Goal: Find specific page/section: Find specific page/section

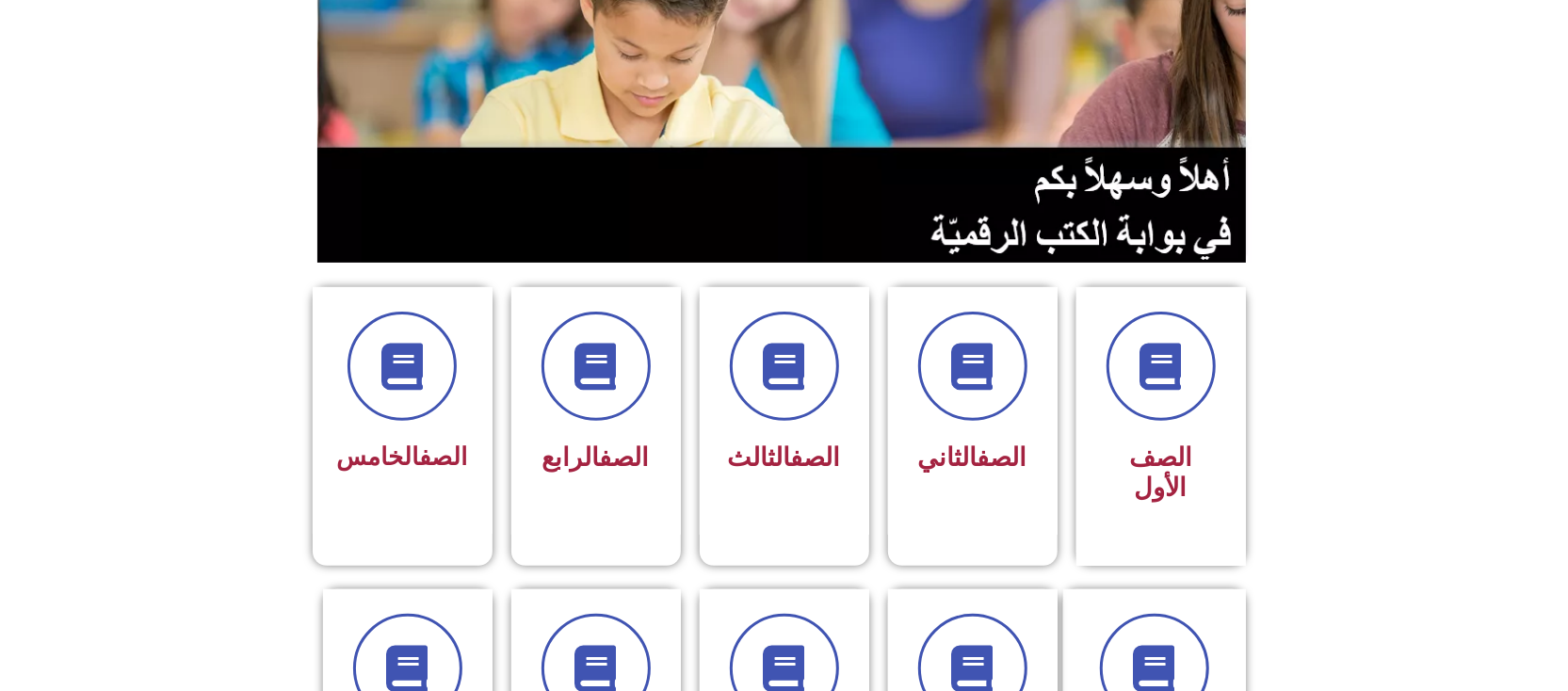
scroll to position [251, 0]
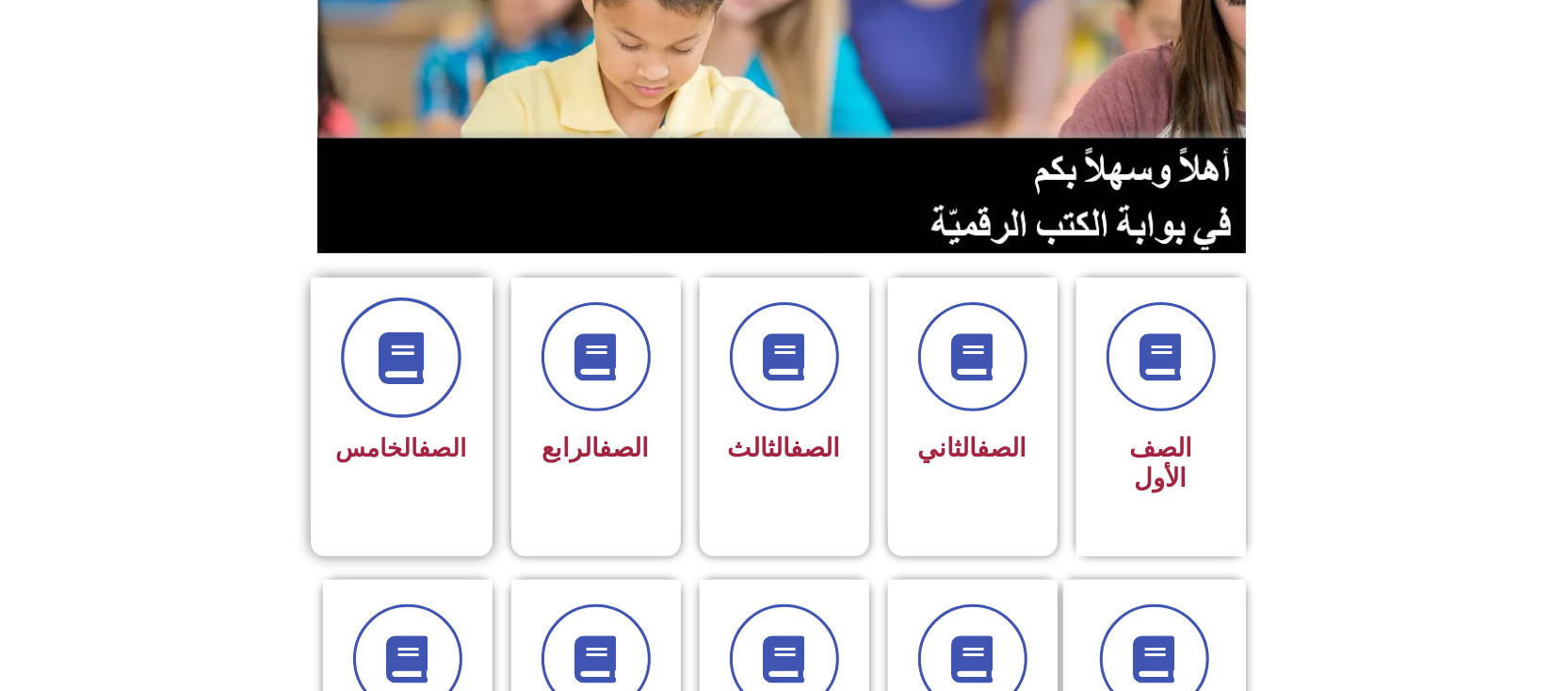
drag, startPoint x: 356, startPoint y: 350, endPoint x: 367, endPoint y: 346, distance: 11.7
click at [367, 346] on span at bounding box center [401, 358] width 120 height 120
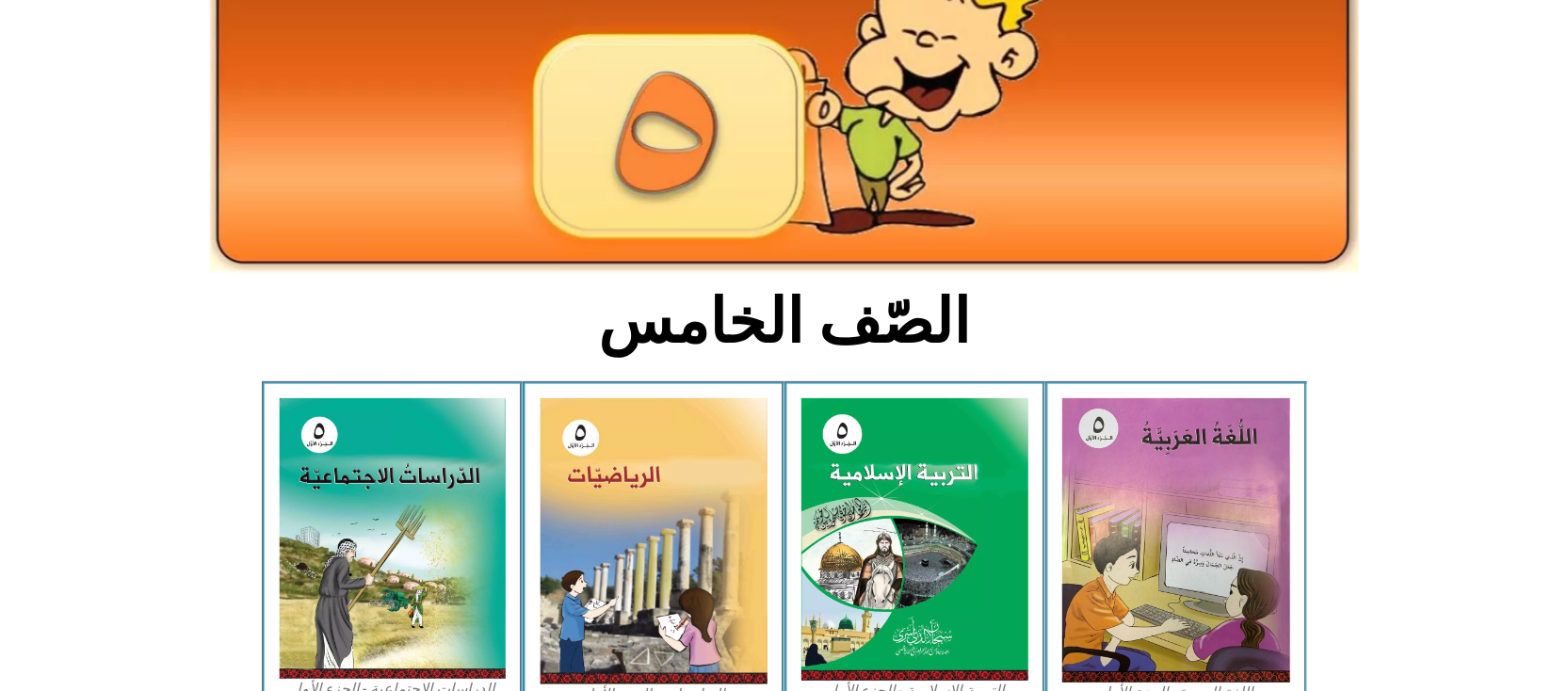
scroll to position [502, 0]
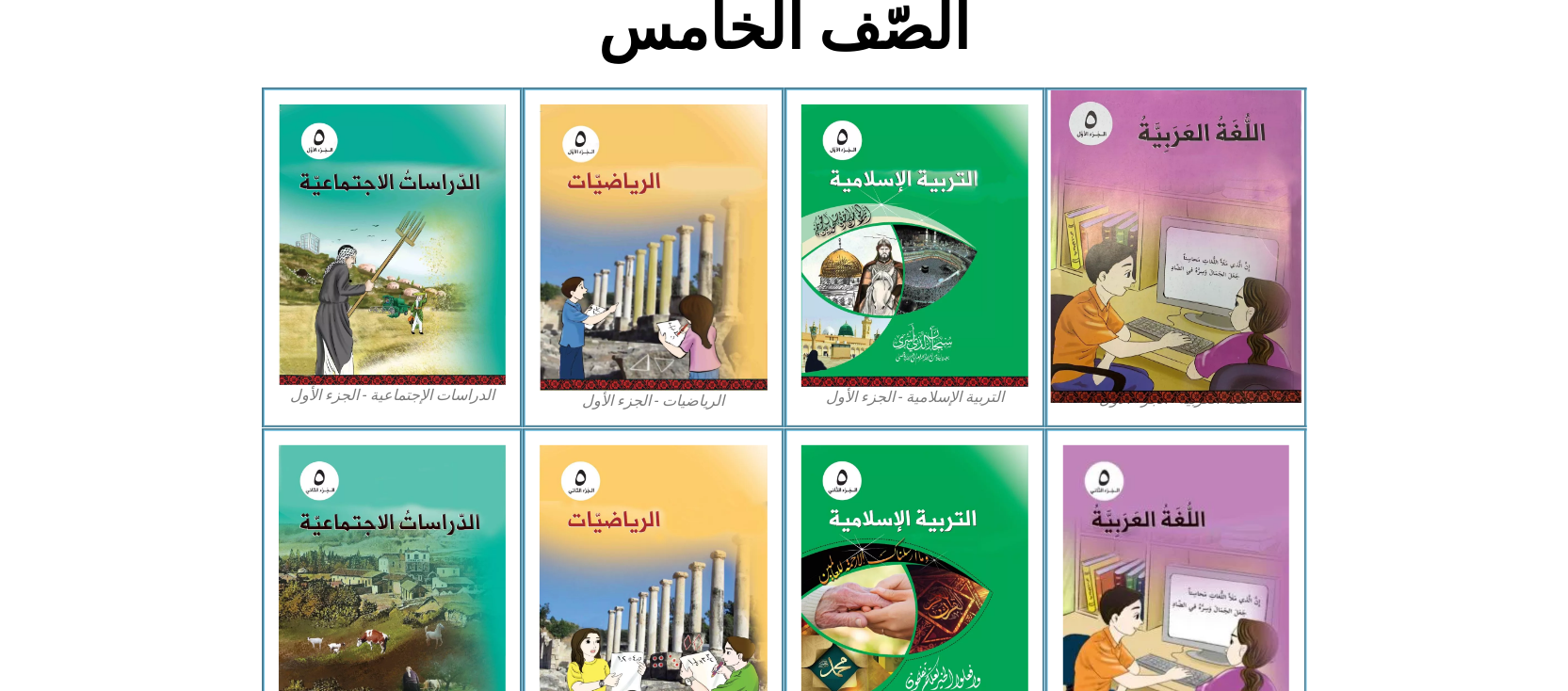
click at [1111, 228] on img at bounding box center [1176, 246] width 251 height 312
click at [1098, 237] on img at bounding box center [1176, 246] width 251 height 312
click at [1142, 188] on img at bounding box center [1176, 246] width 251 height 312
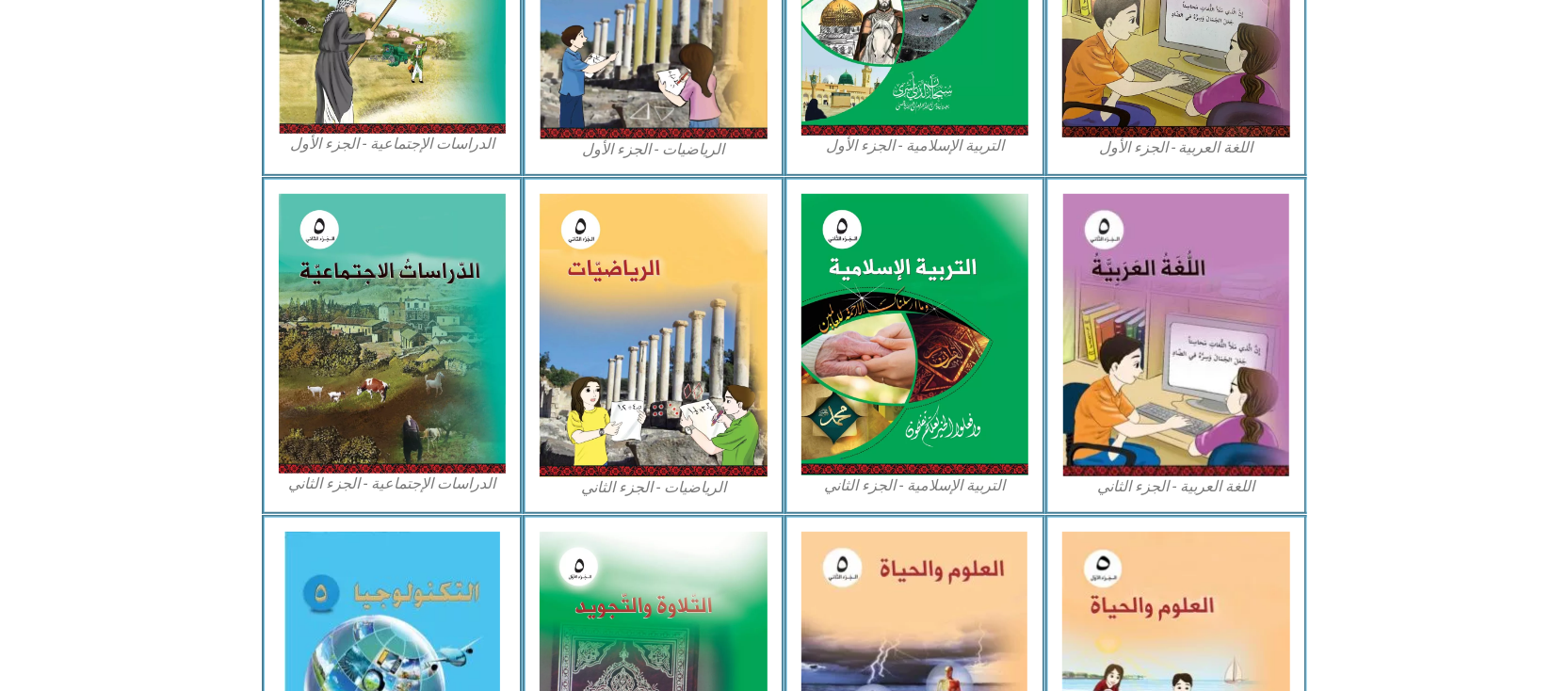
scroll to position [627, 0]
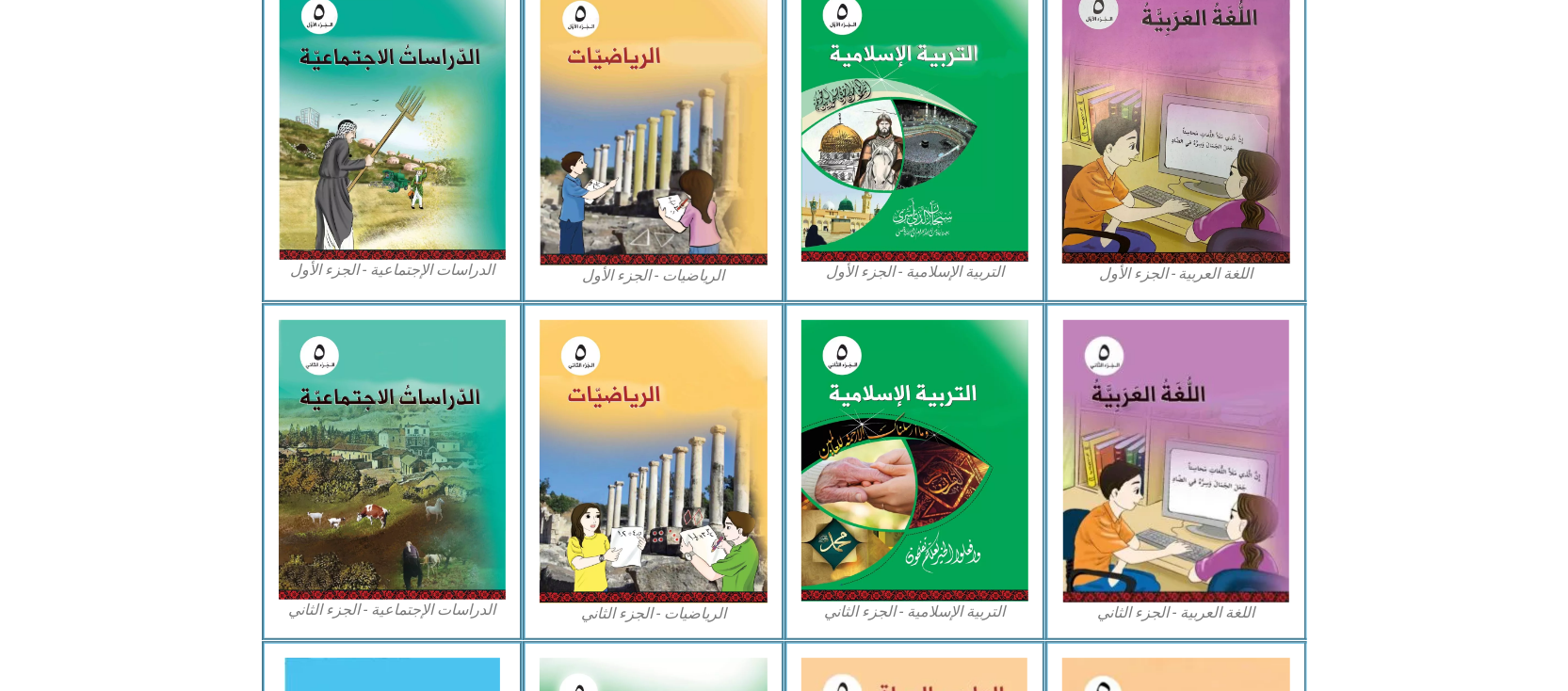
click at [1134, 190] on img at bounding box center [1176, 121] width 228 height 284
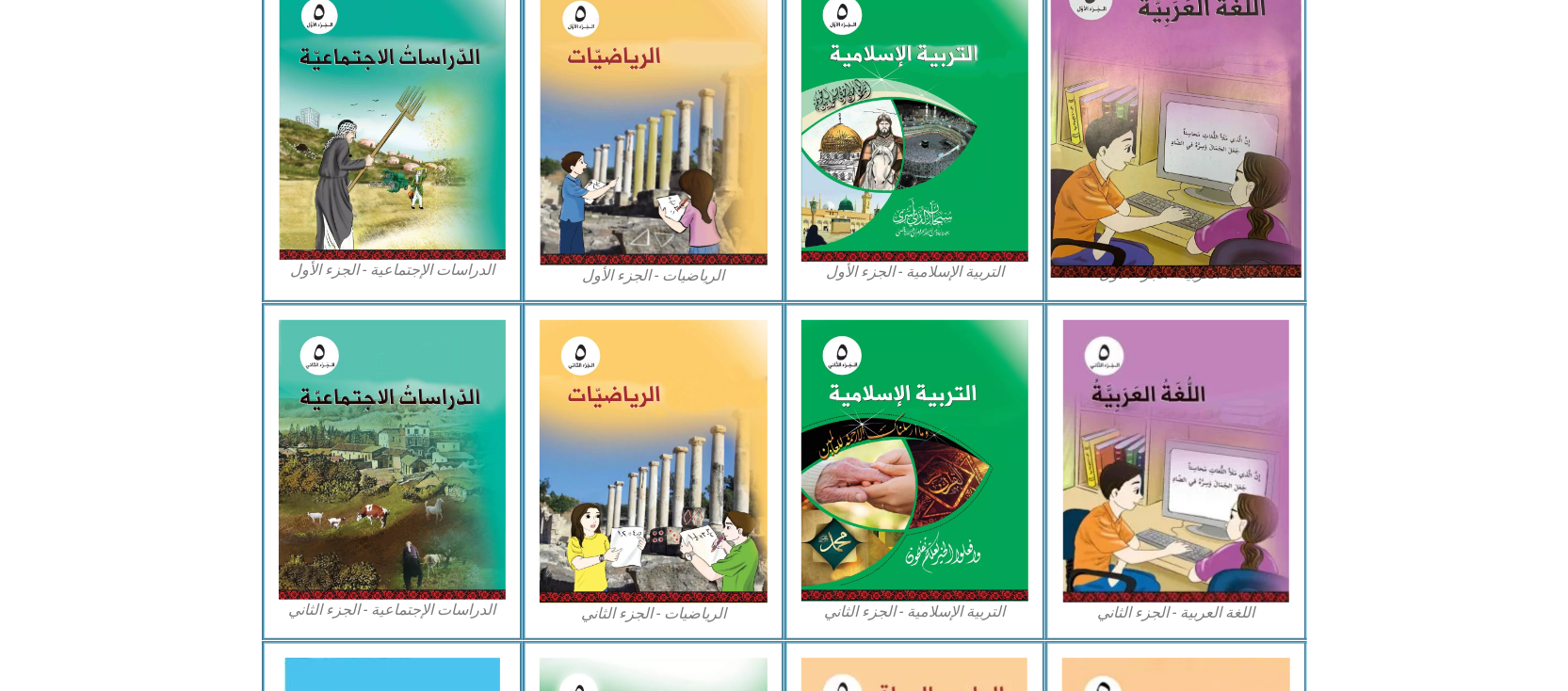
click at [1180, 130] on img at bounding box center [1176, 121] width 251 height 312
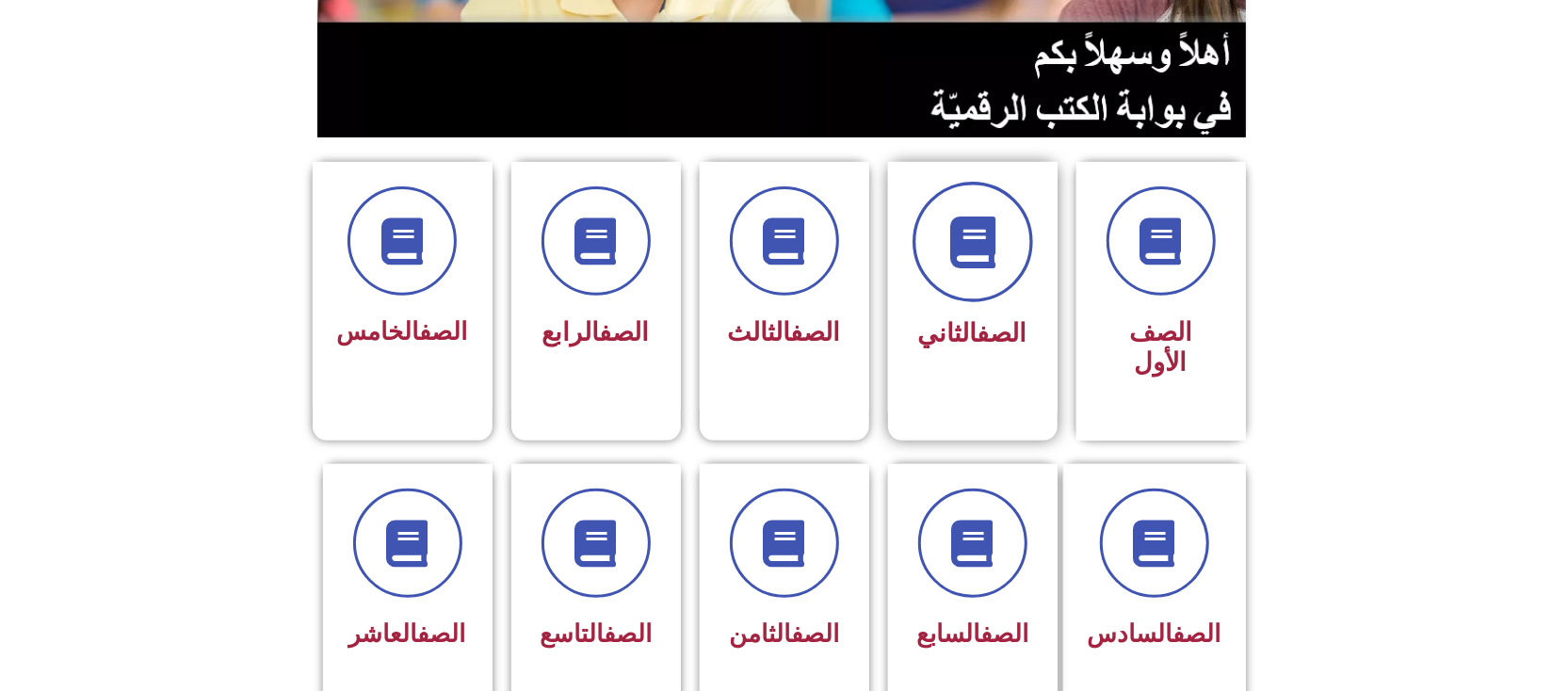
scroll to position [377, 0]
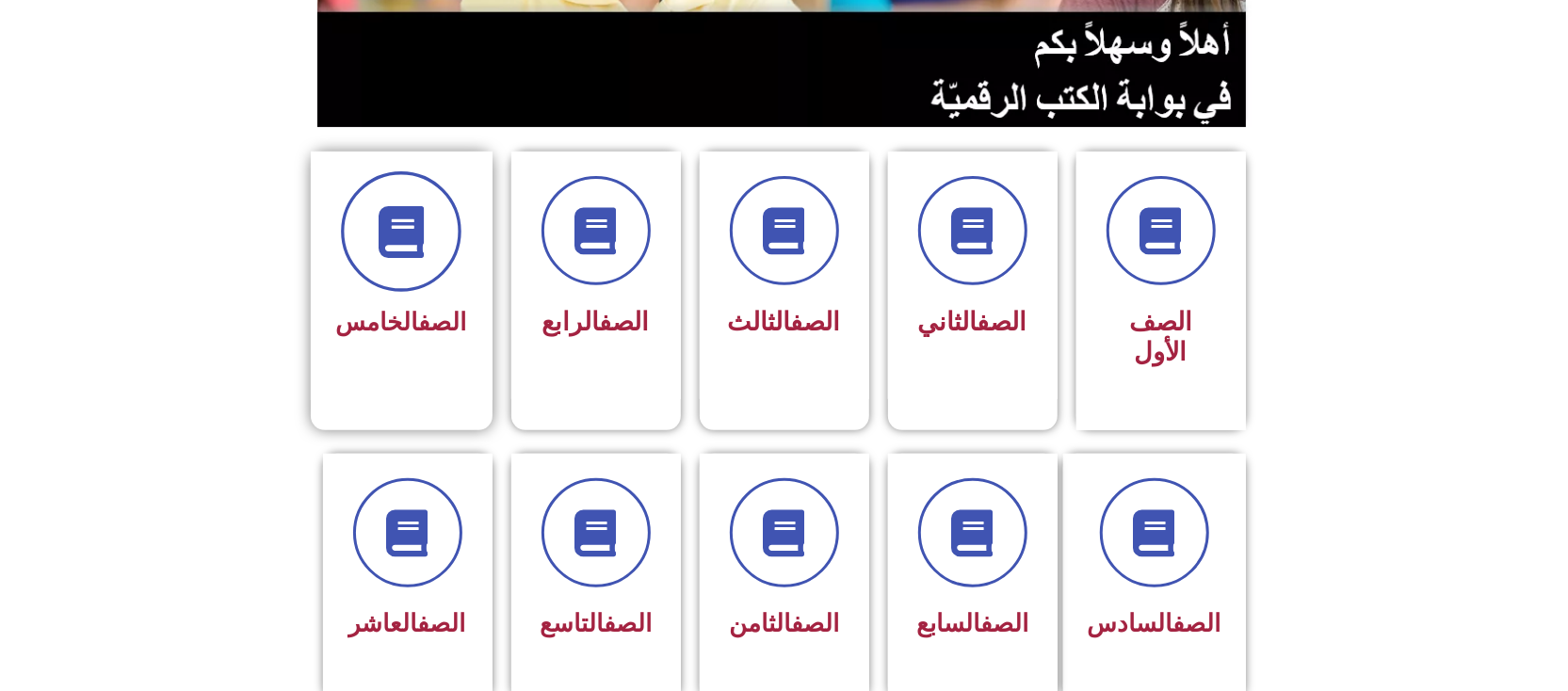
click at [393, 228] on icon at bounding box center [402, 232] width 52 height 52
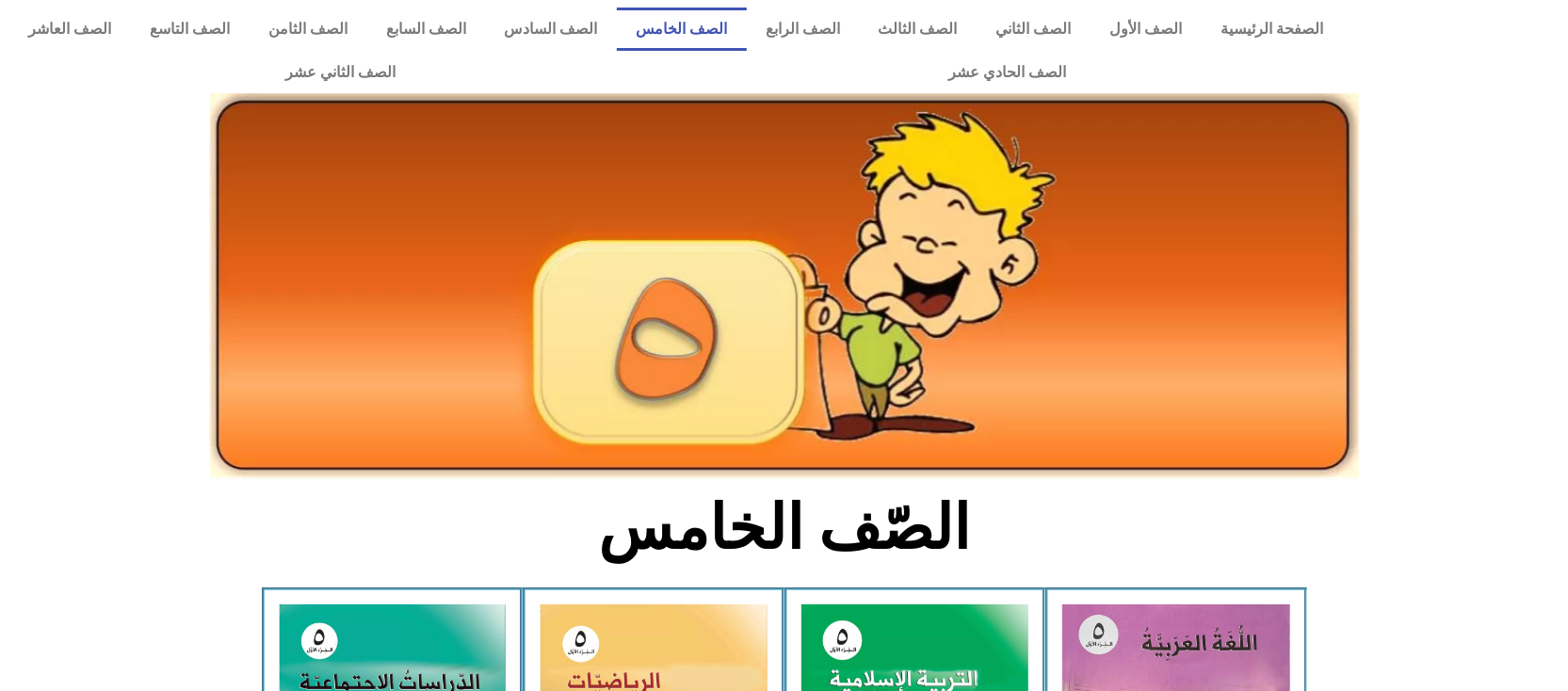
scroll to position [502, 0]
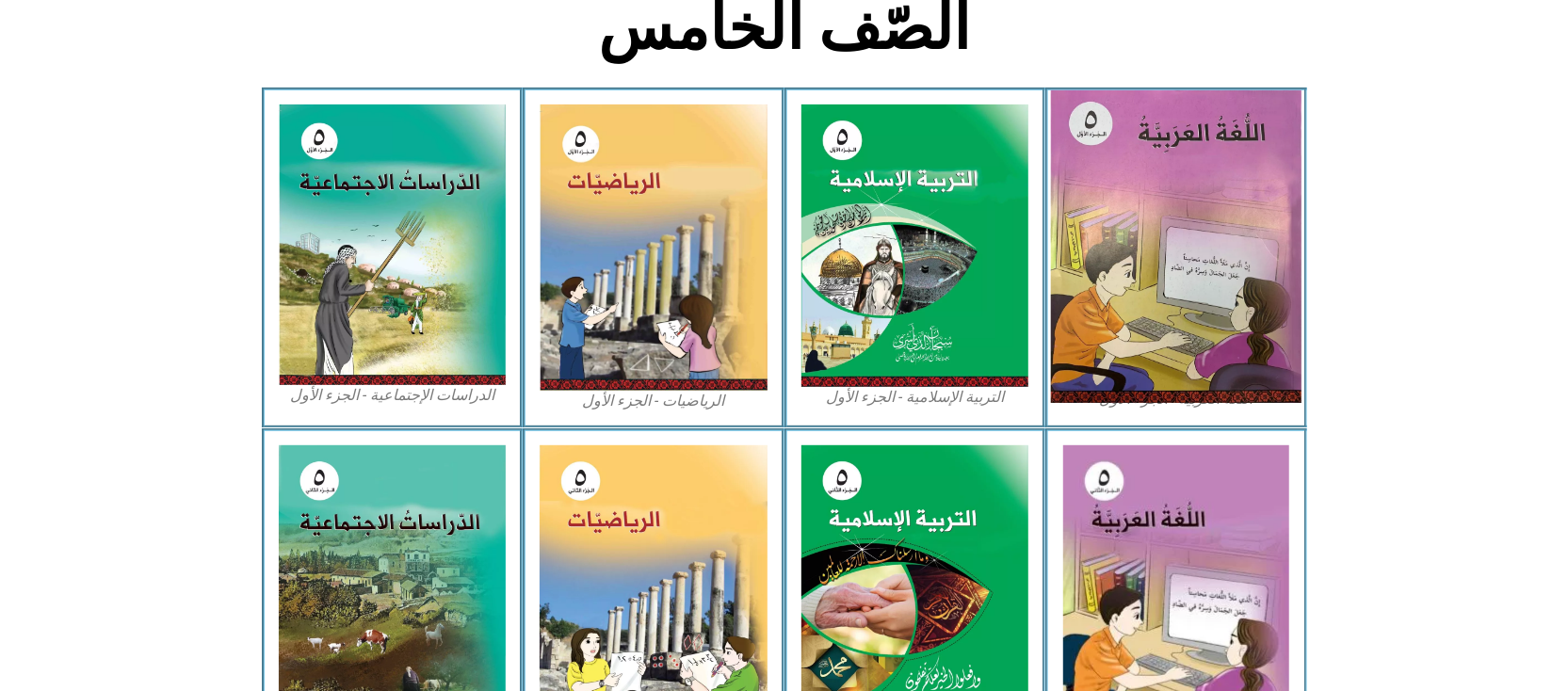
click at [1158, 210] on img at bounding box center [1176, 246] width 251 height 312
click at [1127, 227] on img at bounding box center [1176, 246] width 251 height 312
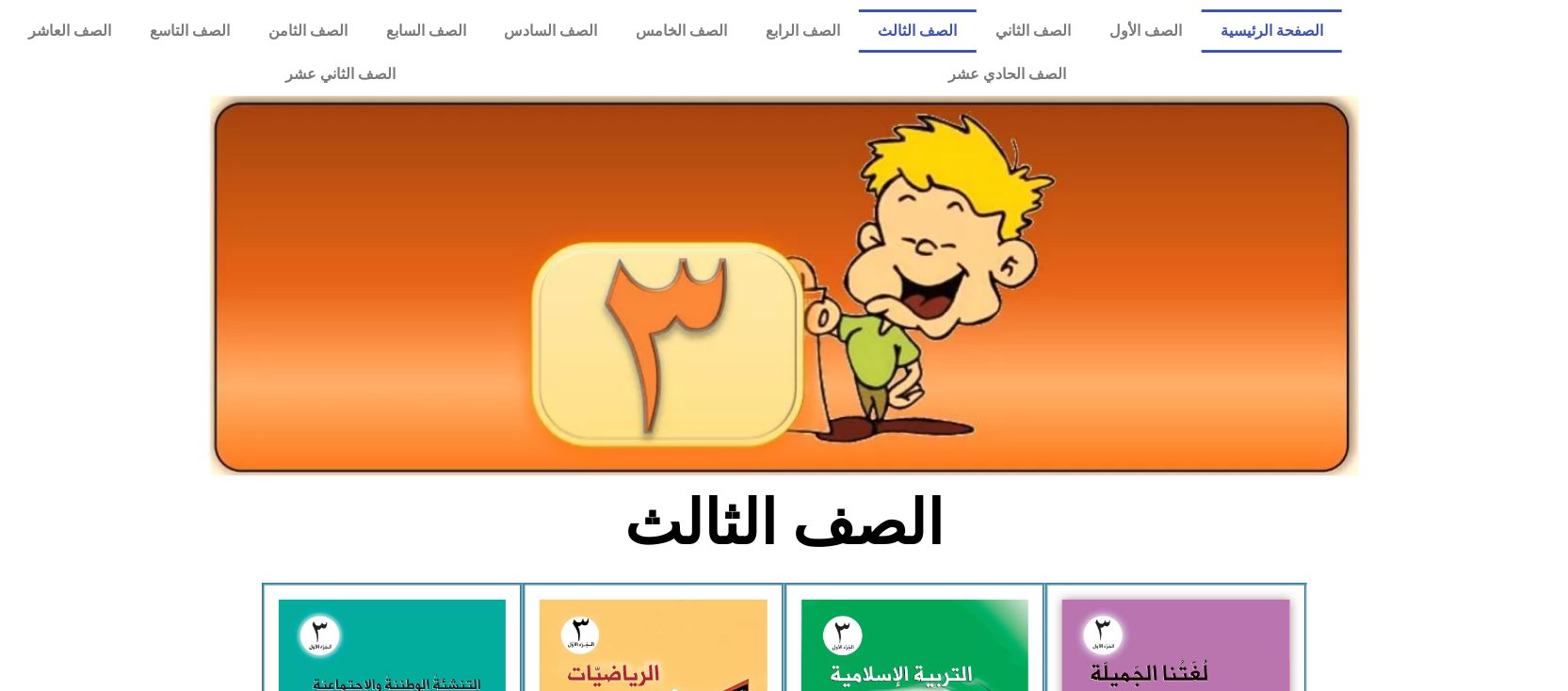
click at [1306, 30] on font "الصفحة الرئيسية" at bounding box center [1271, 31] width 103 height 18
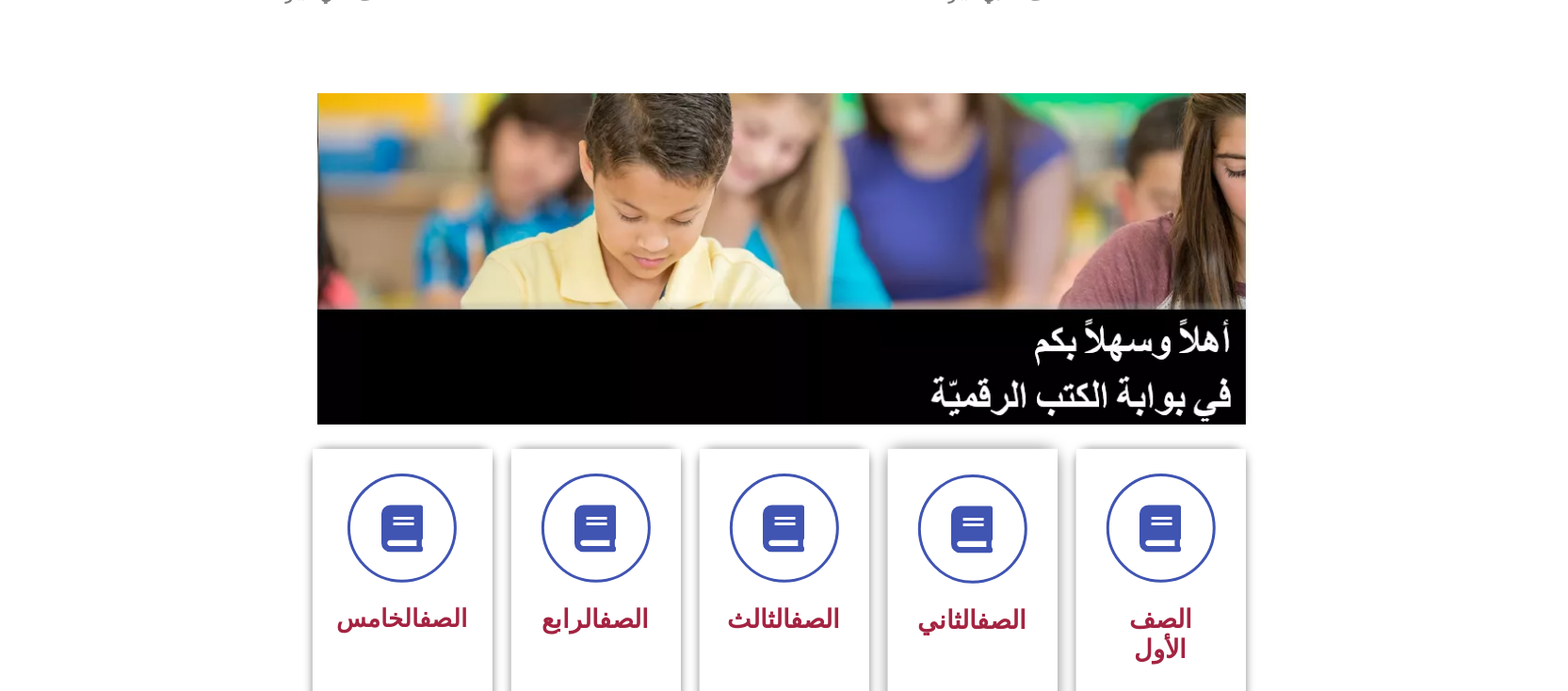
scroll to position [251, 0]
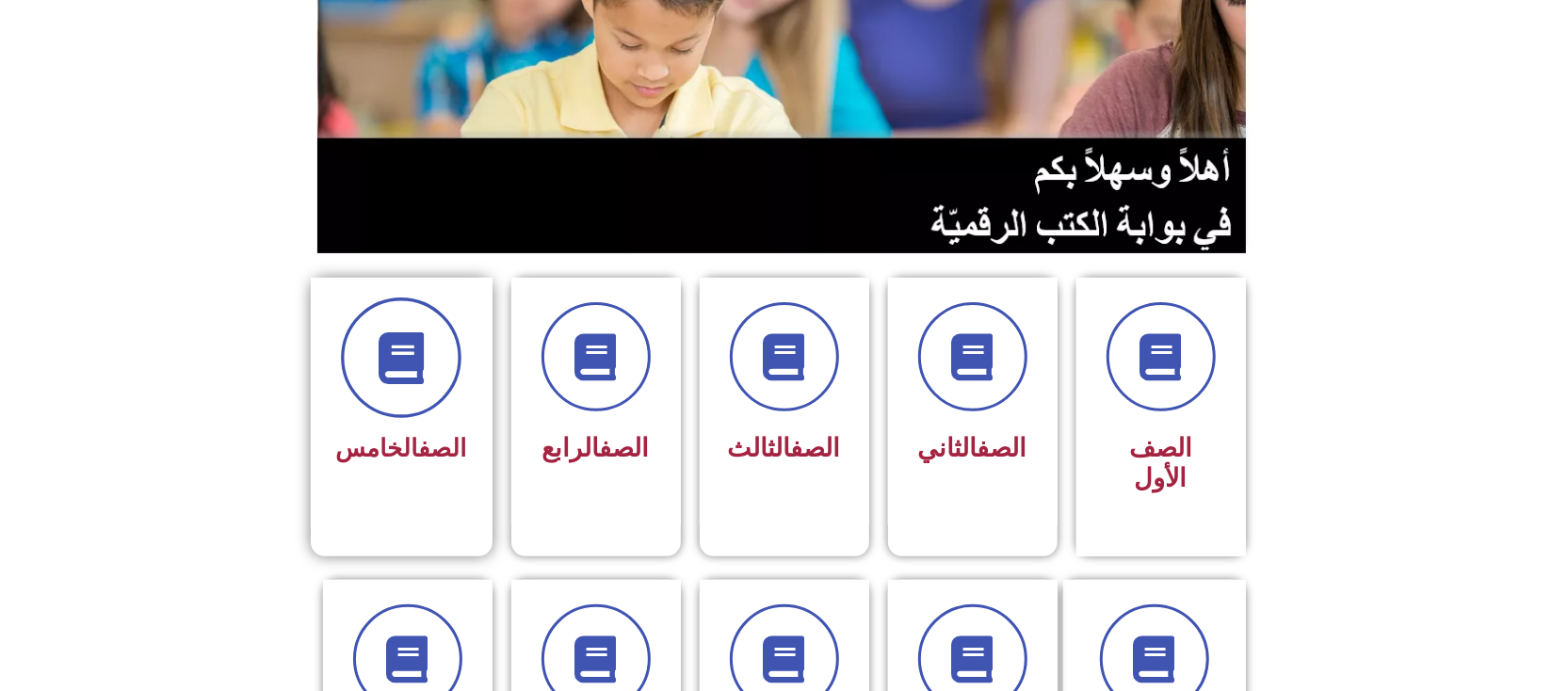
click at [389, 403] on span at bounding box center [401, 358] width 120 height 120
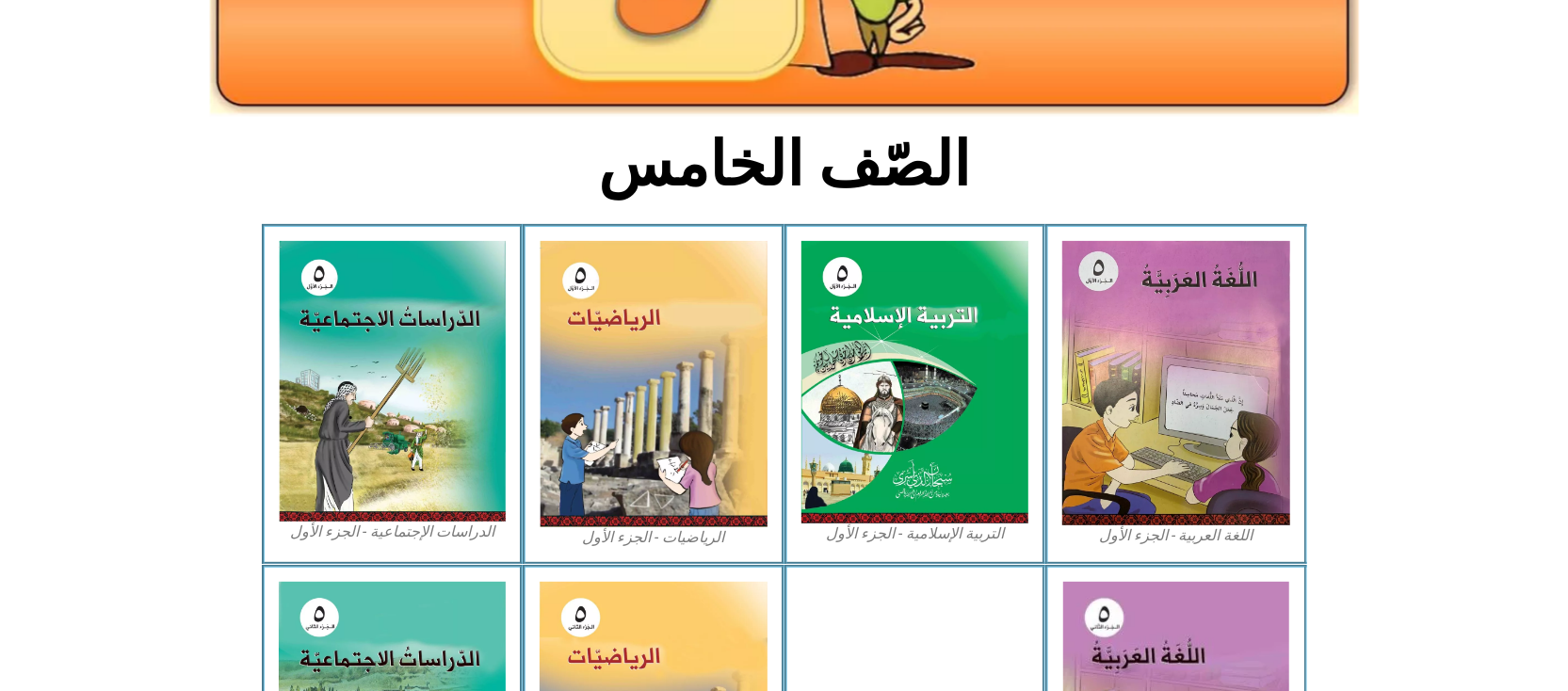
scroll to position [125, 0]
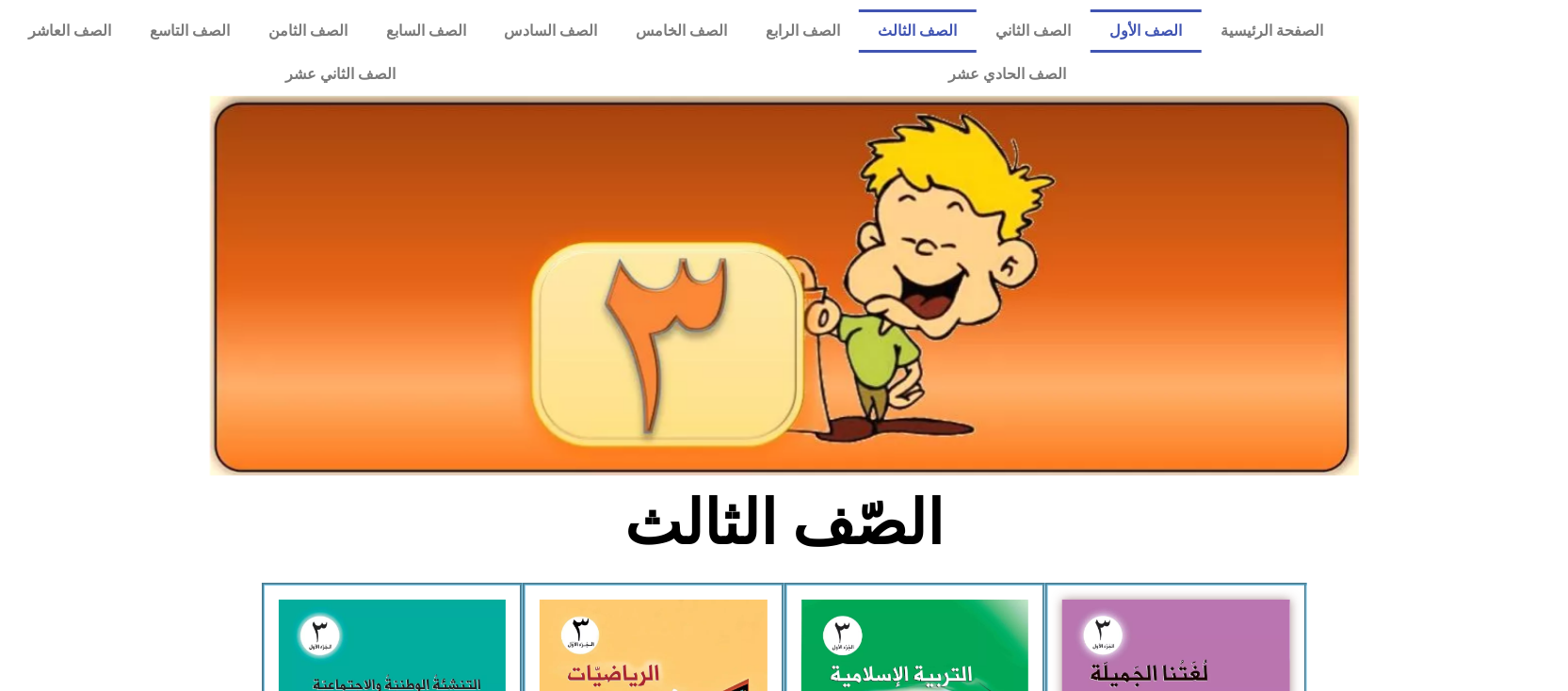
click at [1175, 24] on link "الصف الأول" at bounding box center [1146, 31] width 112 height 43
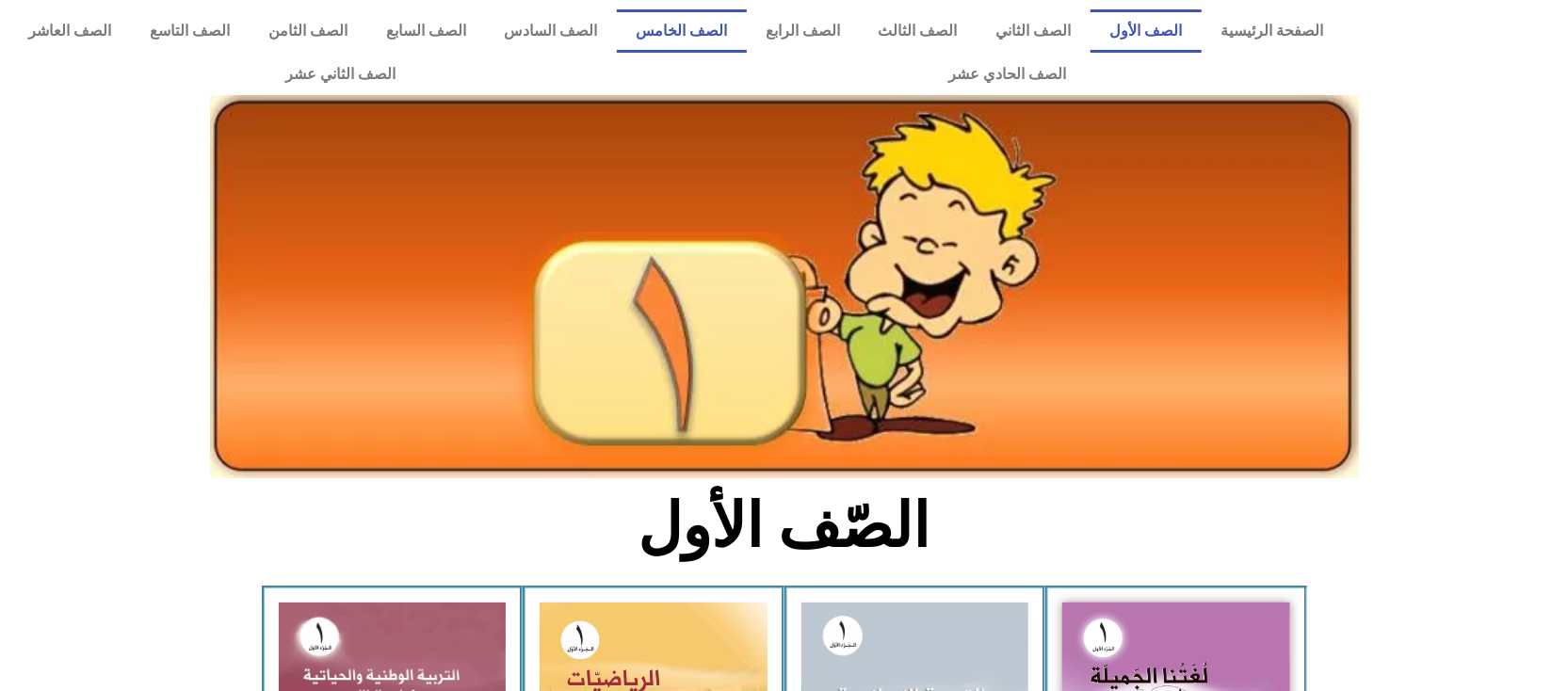
click at [747, 28] on link "الصف الخامس" at bounding box center [682, 31] width 130 height 43
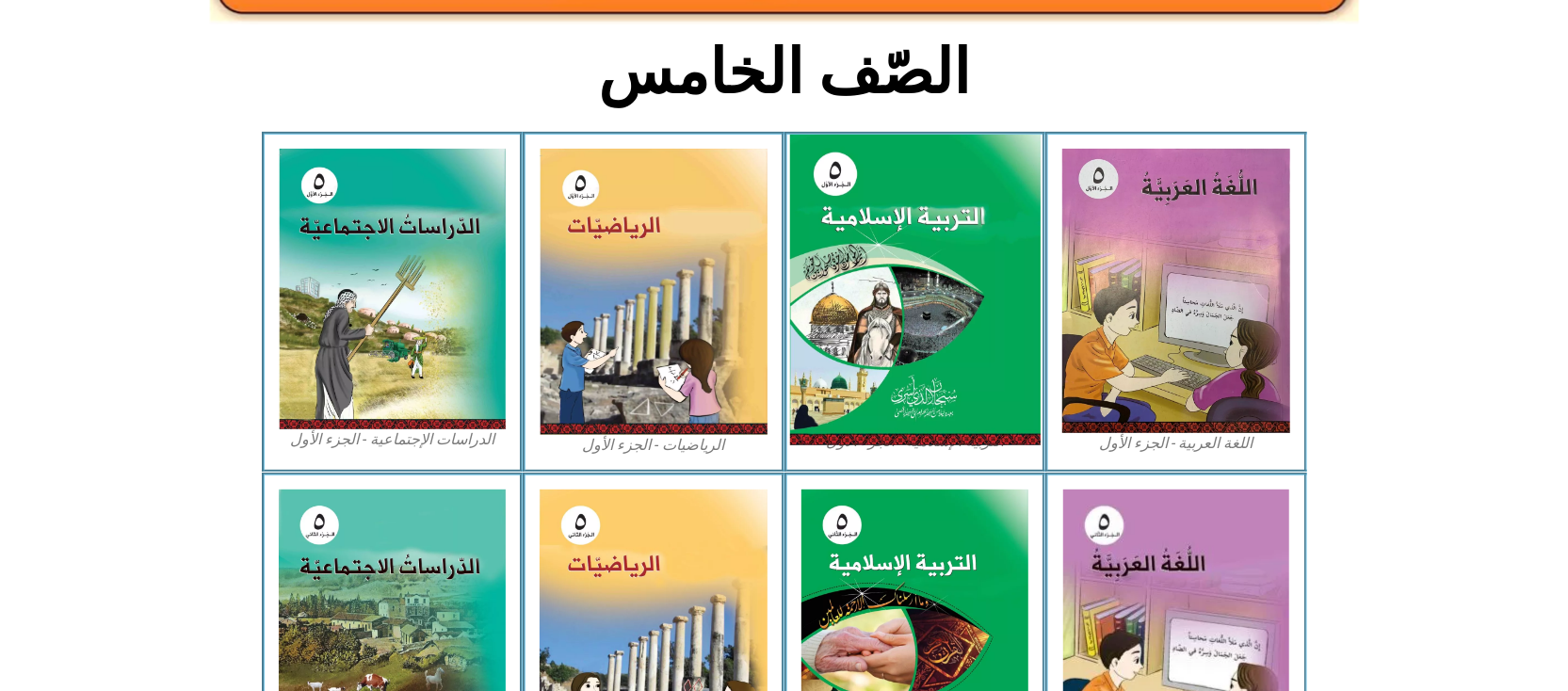
scroll to position [502, 0]
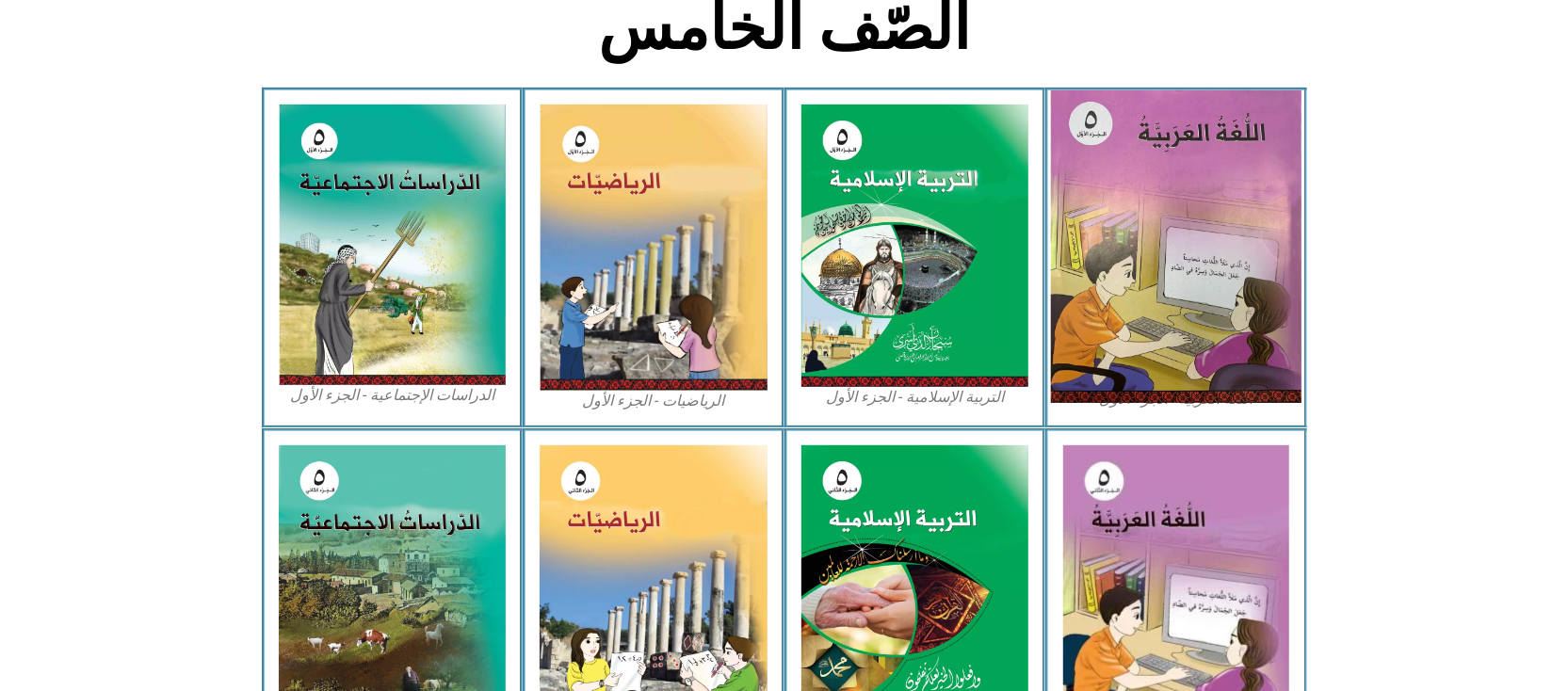
click at [1253, 216] on img at bounding box center [1176, 246] width 251 height 312
click at [1248, 214] on img at bounding box center [1176, 246] width 251 height 312
click at [1241, 214] on img at bounding box center [1176, 246] width 251 height 312
drag, startPoint x: 1236, startPoint y: 210, endPoint x: 1213, endPoint y: 162, distance: 53.2
click at [1235, 209] on img at bounding box center [1176, 246] width 251 height 312
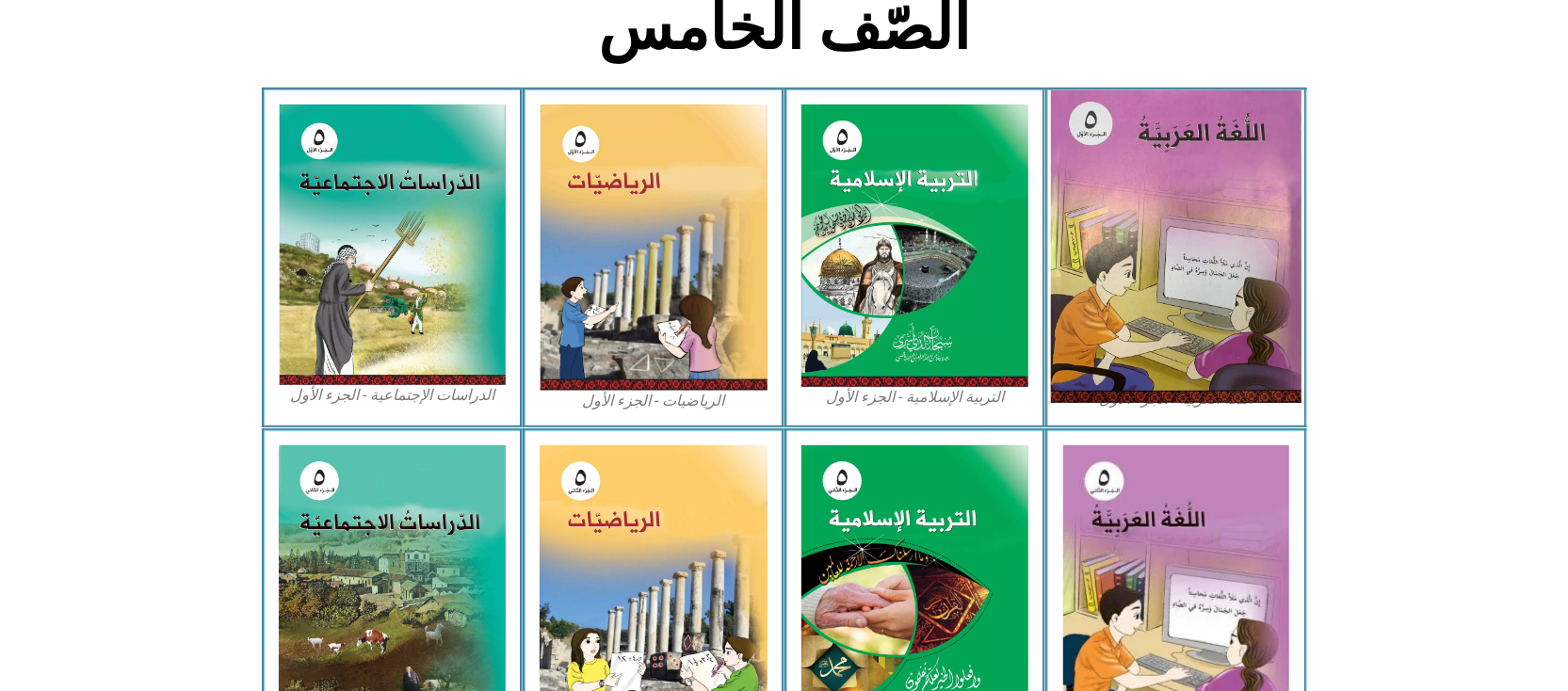
click at [1213, 162] on img at bounding box center [1176, 246] width 251 height 312
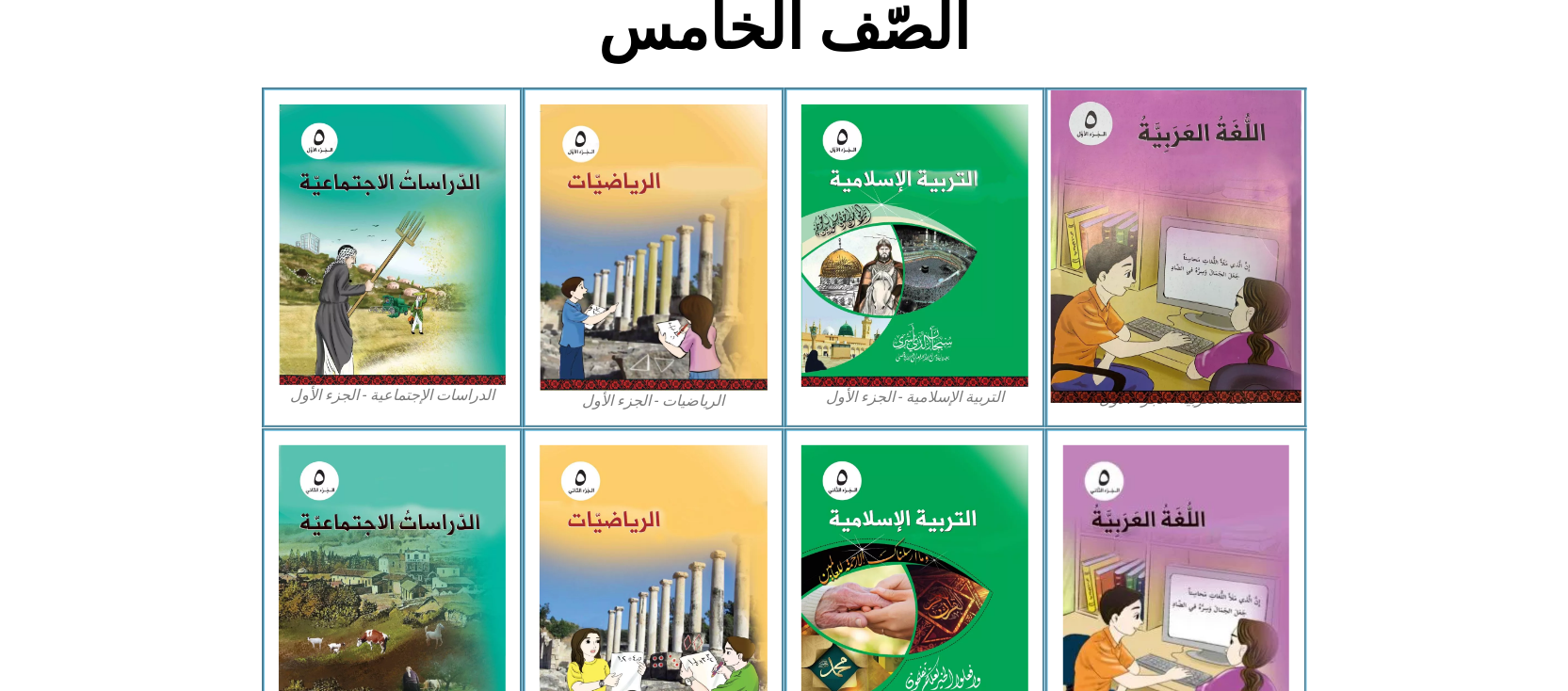
click at [1213, 162] on img at bounding box center [1176, 246] width 251 height 312
drag, startPoint x: 1213, startPoint y: 162, endPoint x: 1207, endPoint y: 231, distance: 69.3
click at [1207, 231] on img at bounding box center [1176, 246] width 251 height 312
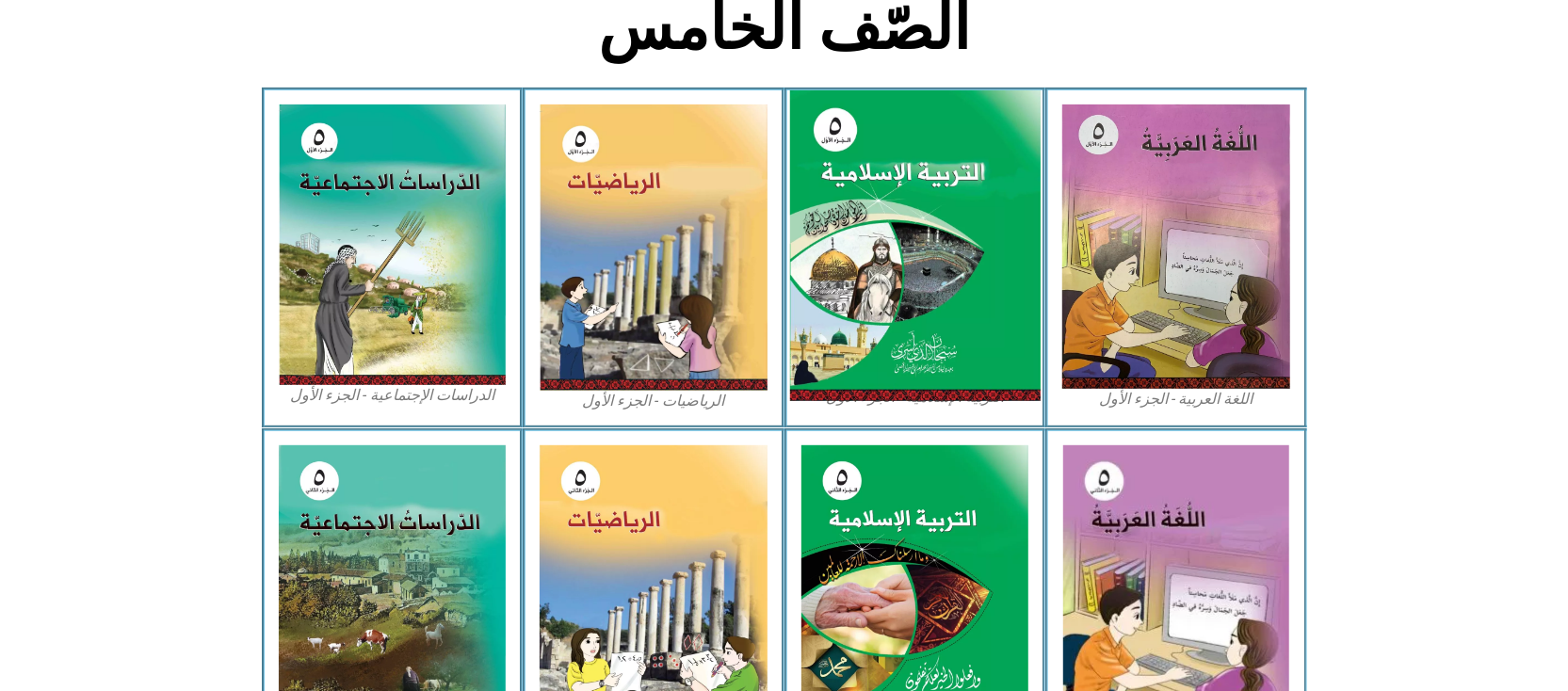
click at [958, 163] on img at bounding box center [914, 246] width 251 height 311
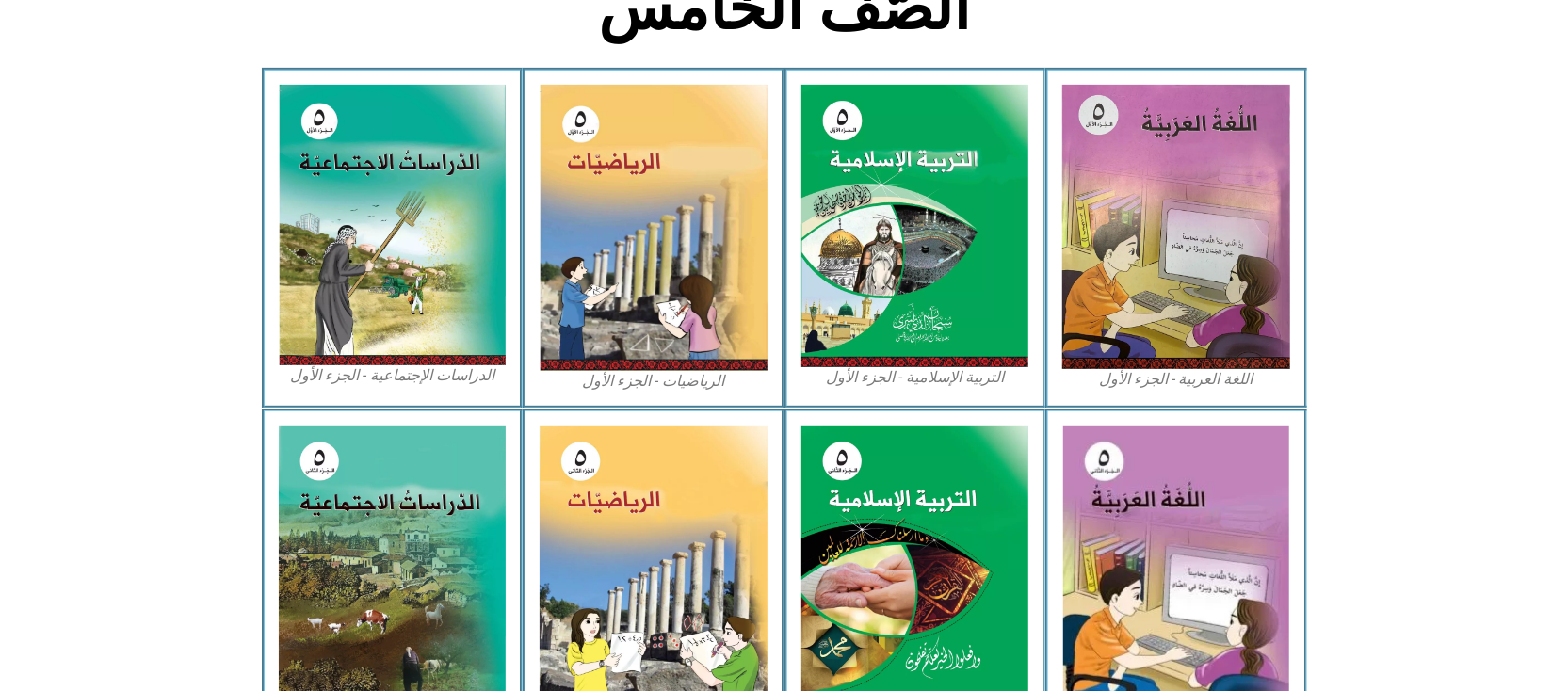
scroll to position [996, 0]
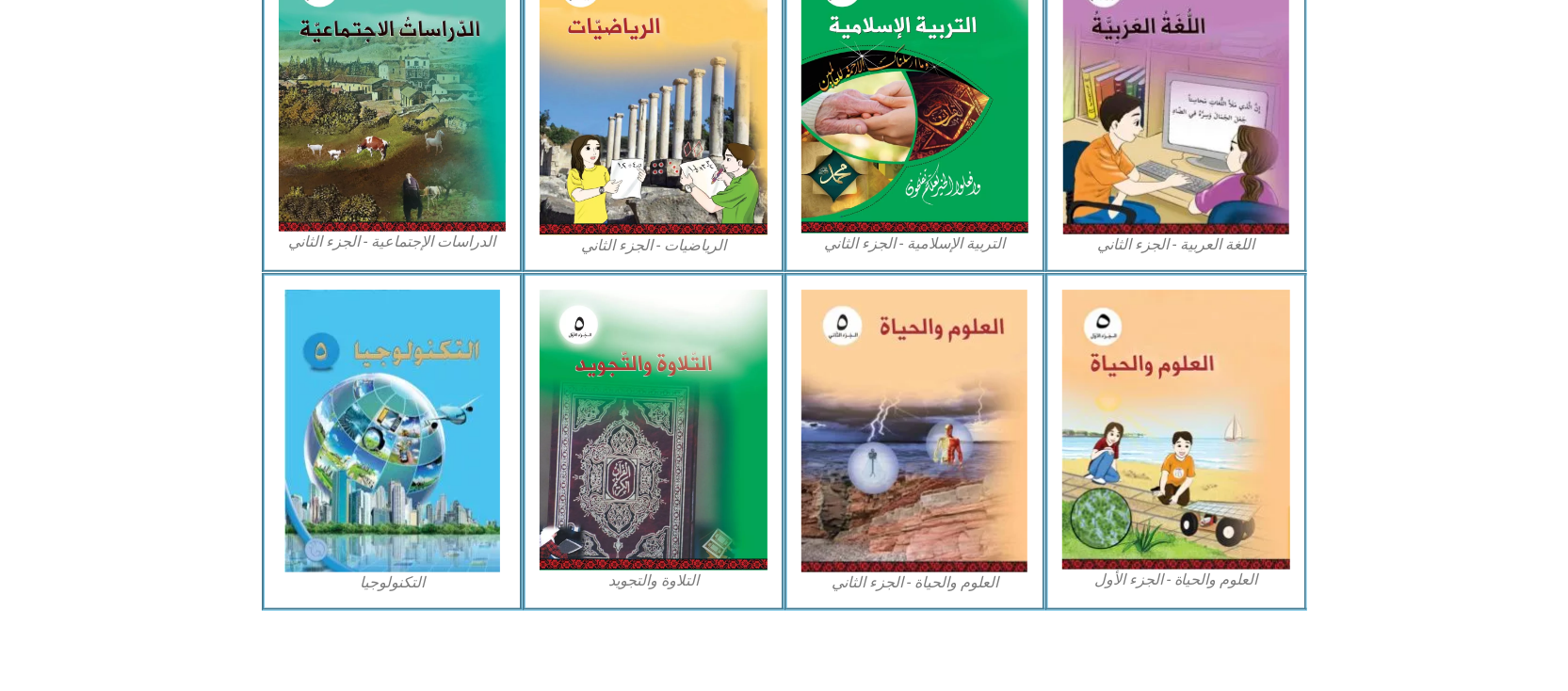
click at [1347, 517] on section "العلوم والحياة - الجزء الأول العلوم والحياة - الجزء الثاني التلاوة والتجويد الت…" at bounding box center [784, 441] width 1568 height 337
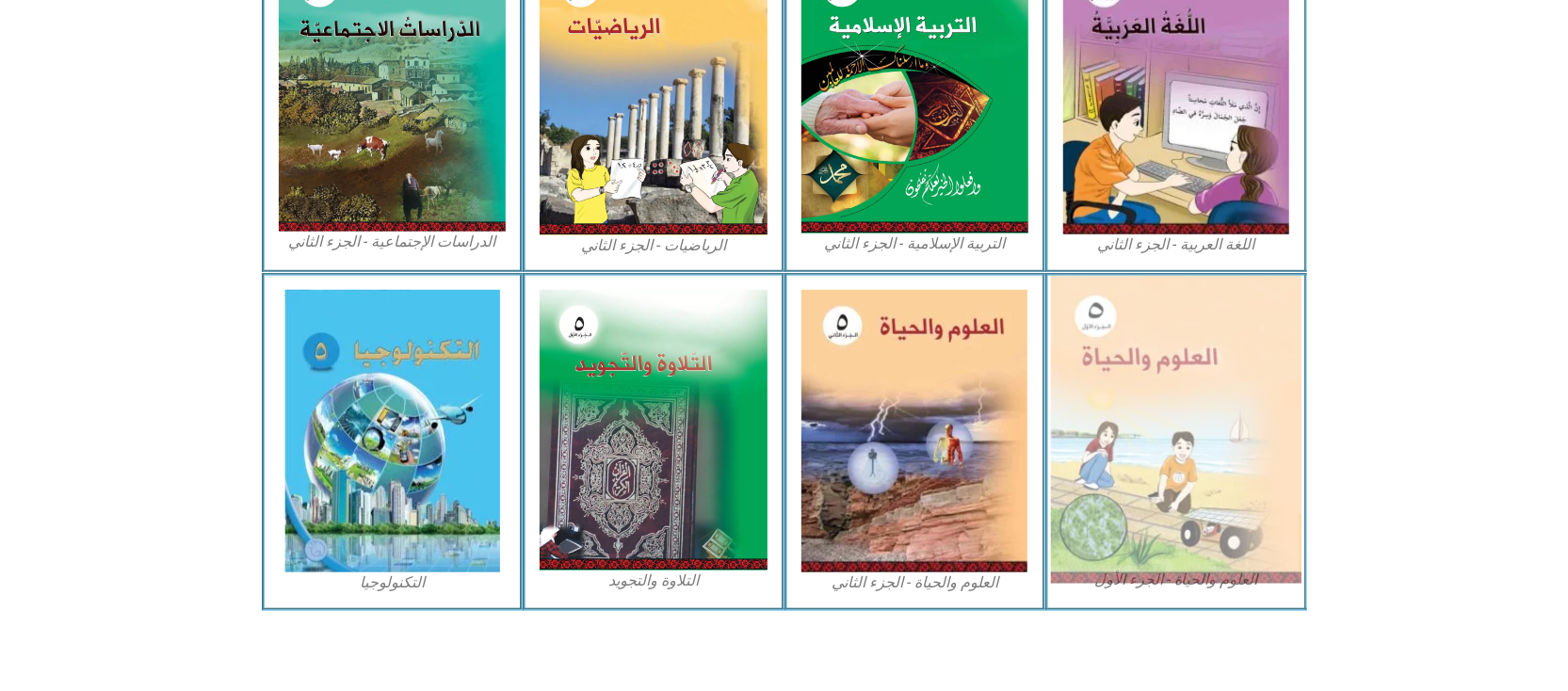
click at [1241, 490] on img at bounding box center [1176, 430] width 251 height 308
click at [1232, 482] on img at bounding box center [1176, 430] width 251 height 308
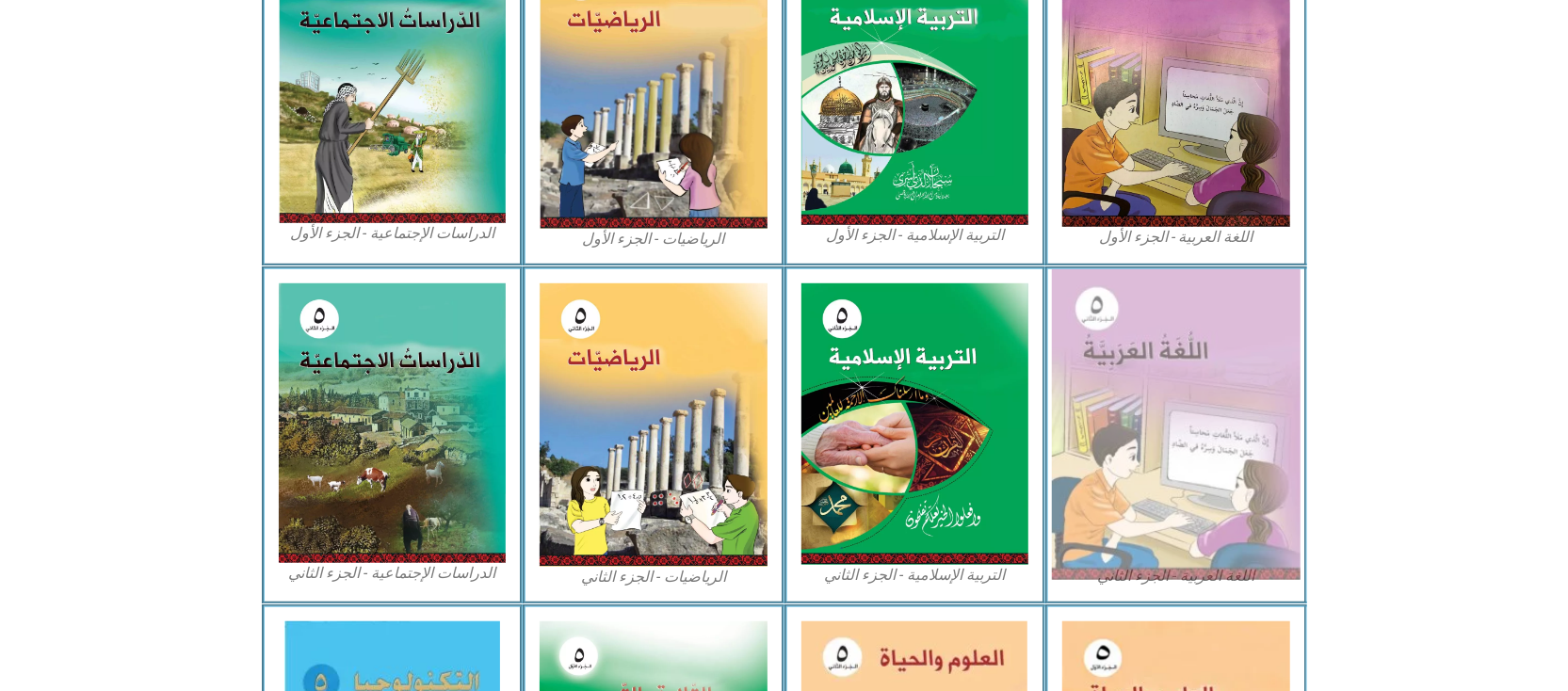
scroll to position [619, 0]
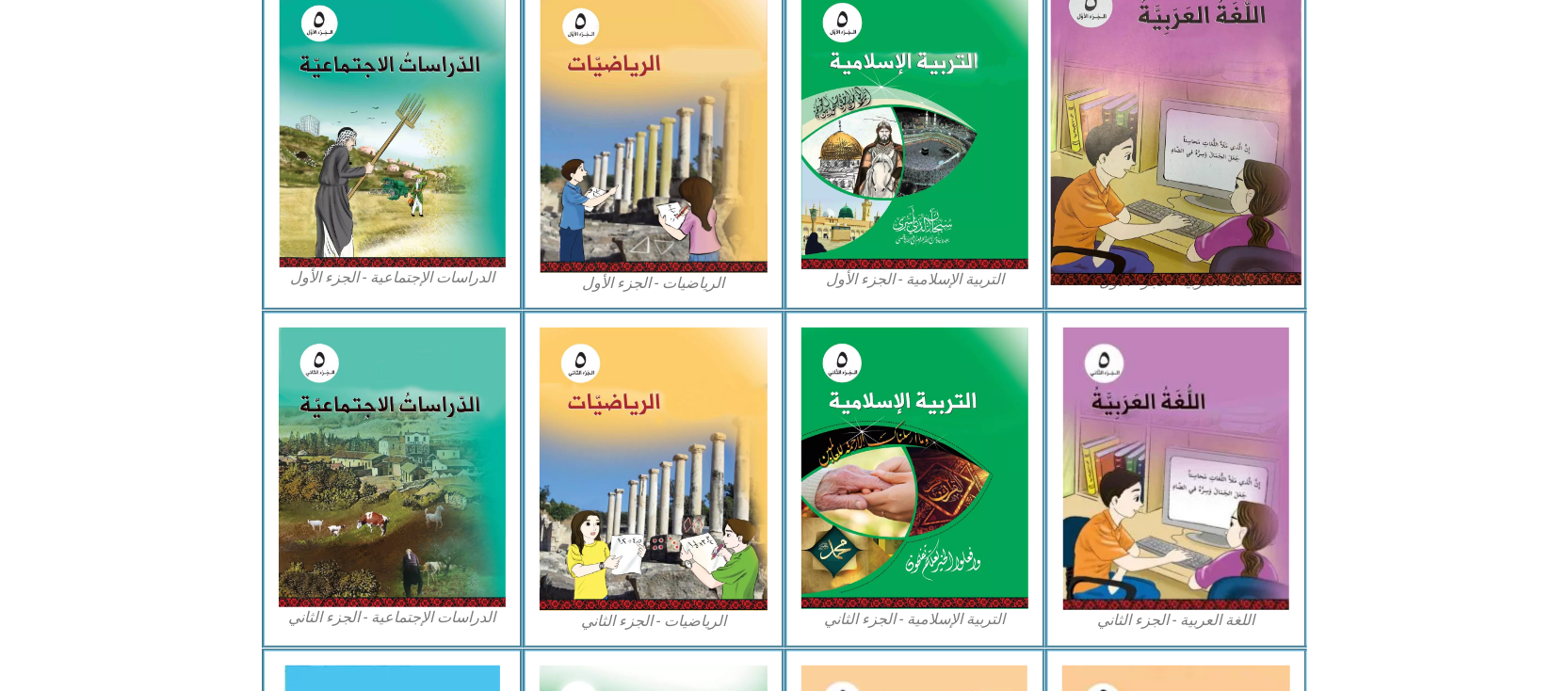
click at [1214, 136] on img at bounding box center [1176, 129] width 251 height 312
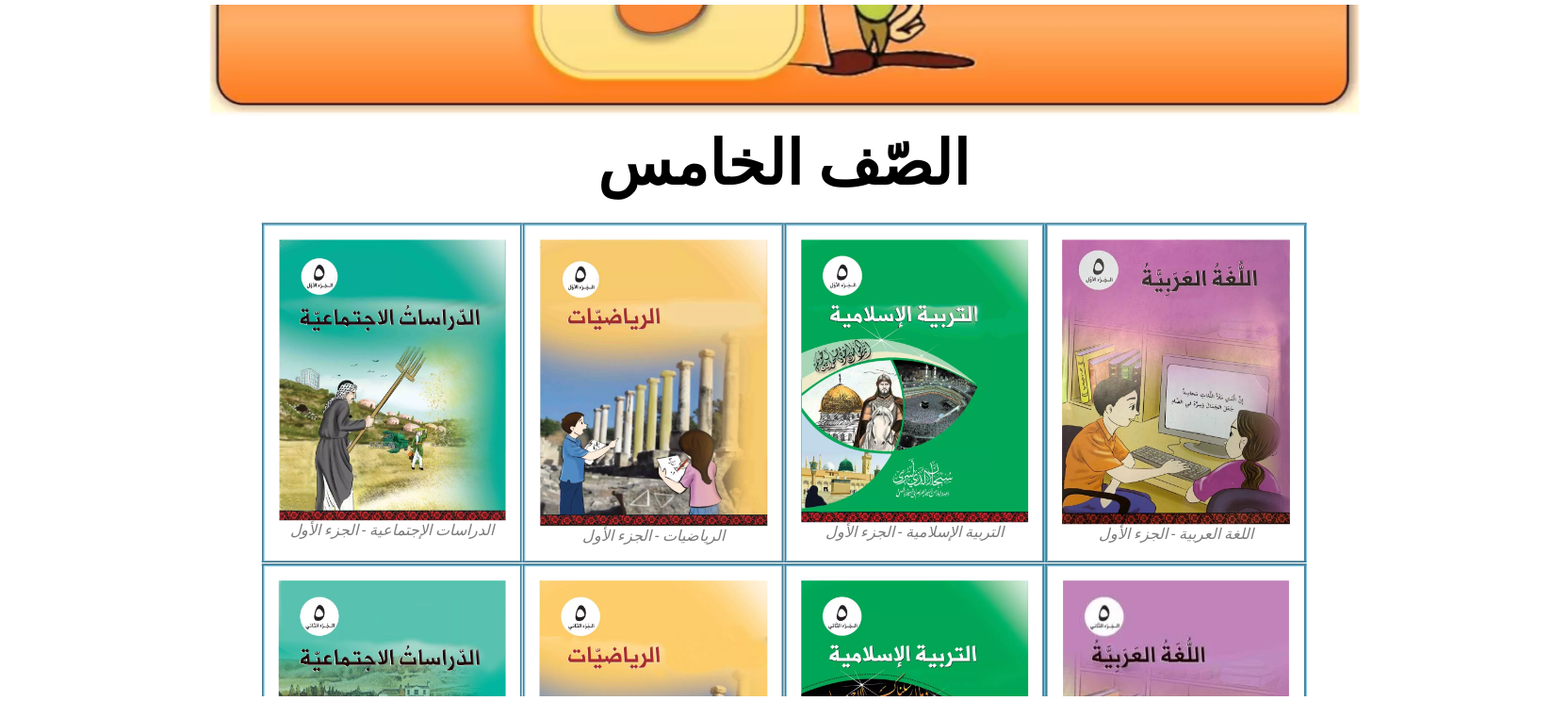
scroll to position [369, 0]
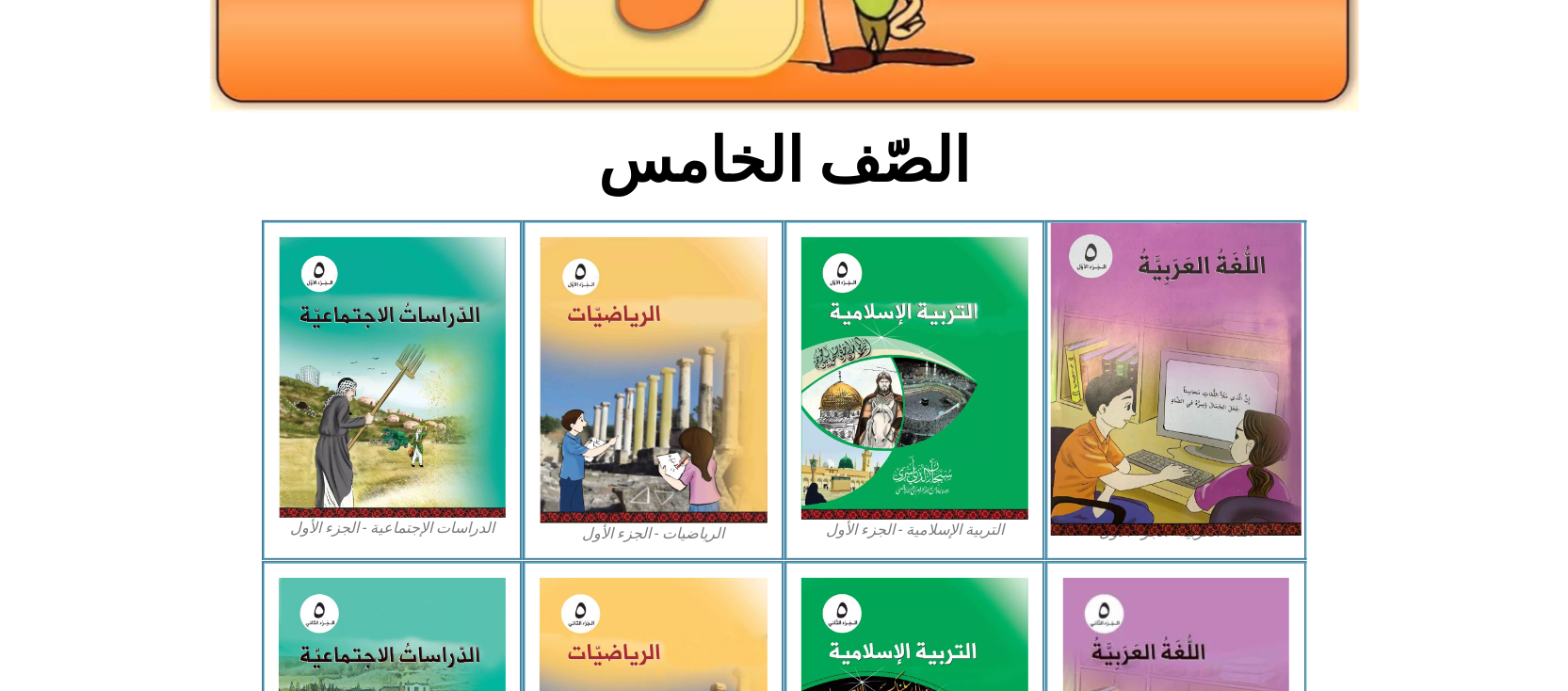
click at [1153, 354] on img at bounding box center [1176, 379] width 251 height 312
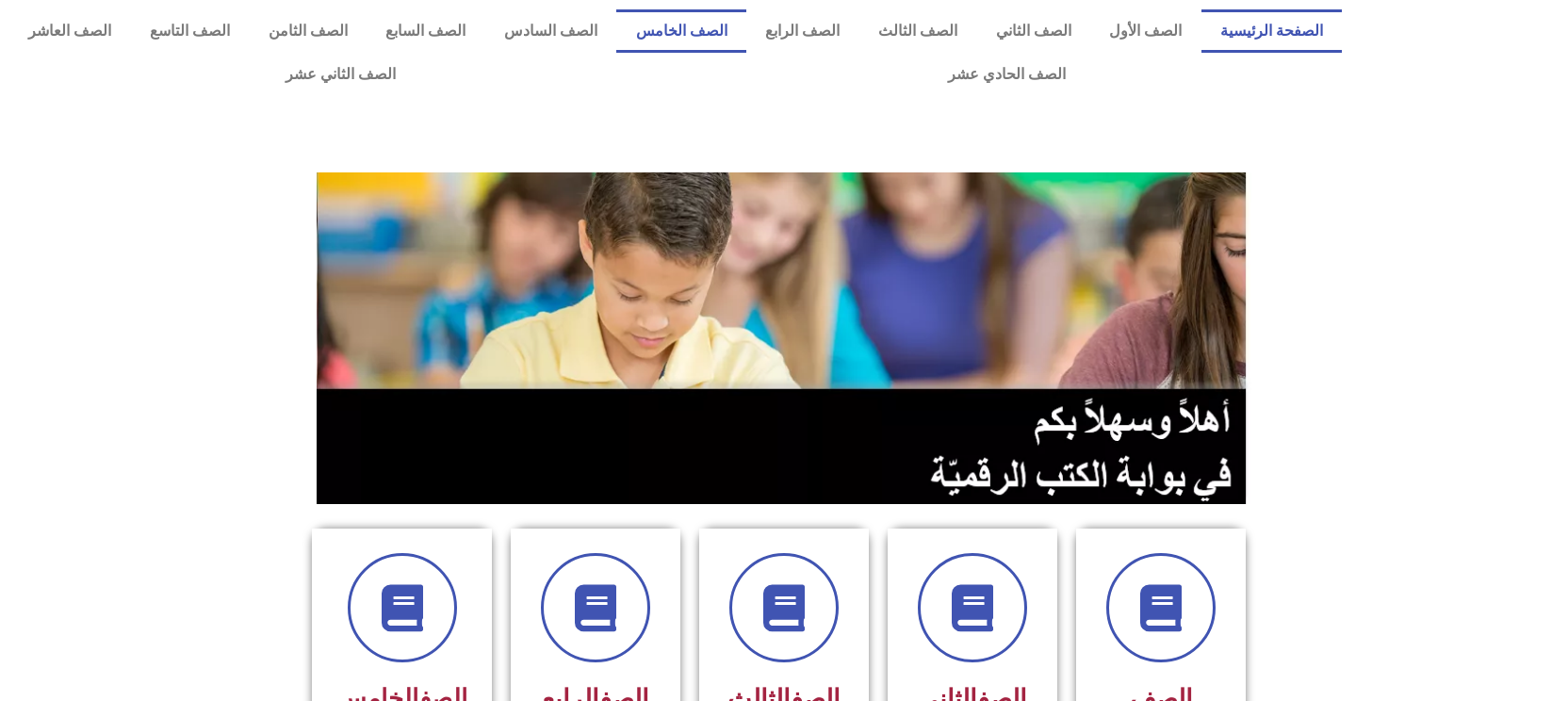
click at [737, 41] on link "الصف الخامس" at bounding box center [681, 31] width 130 height 43
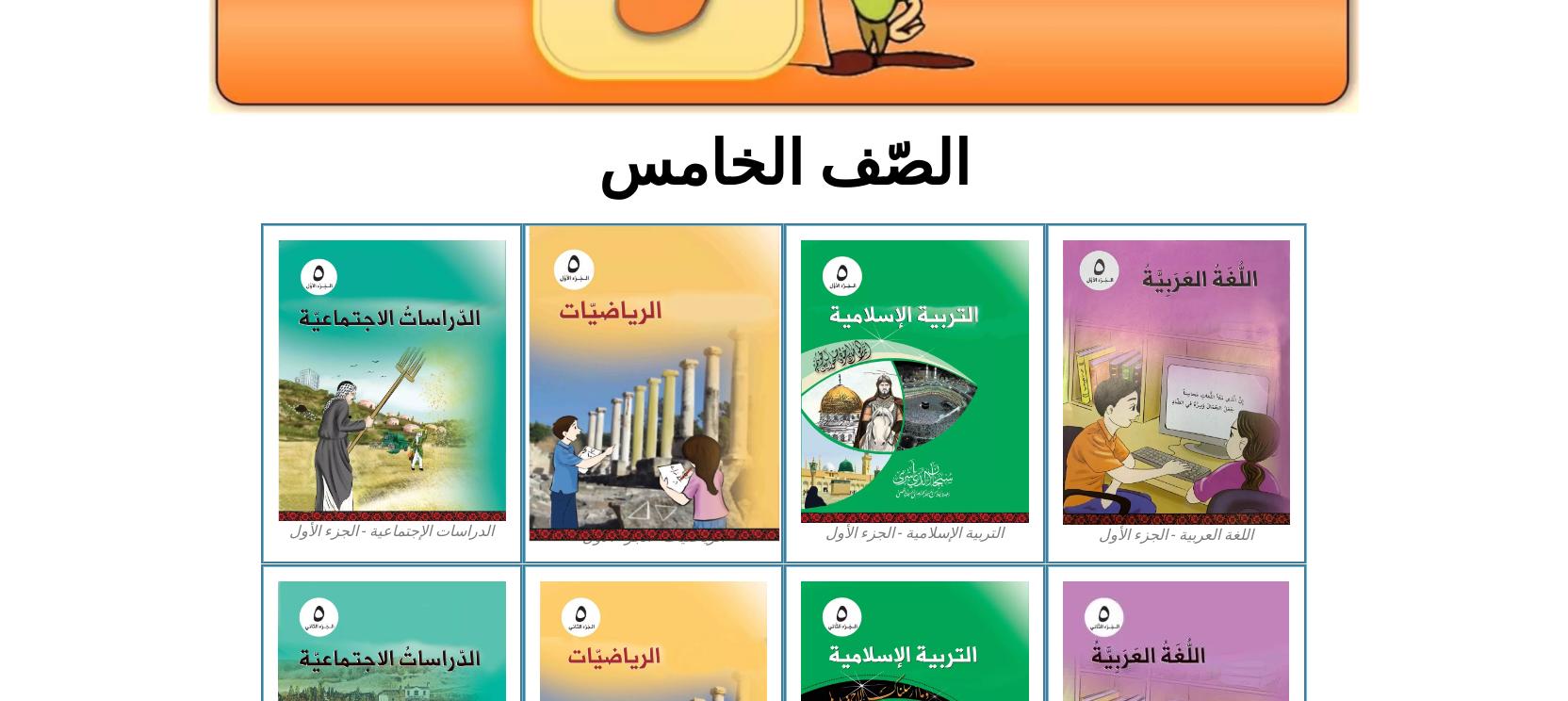
scroll to position [377, 0]
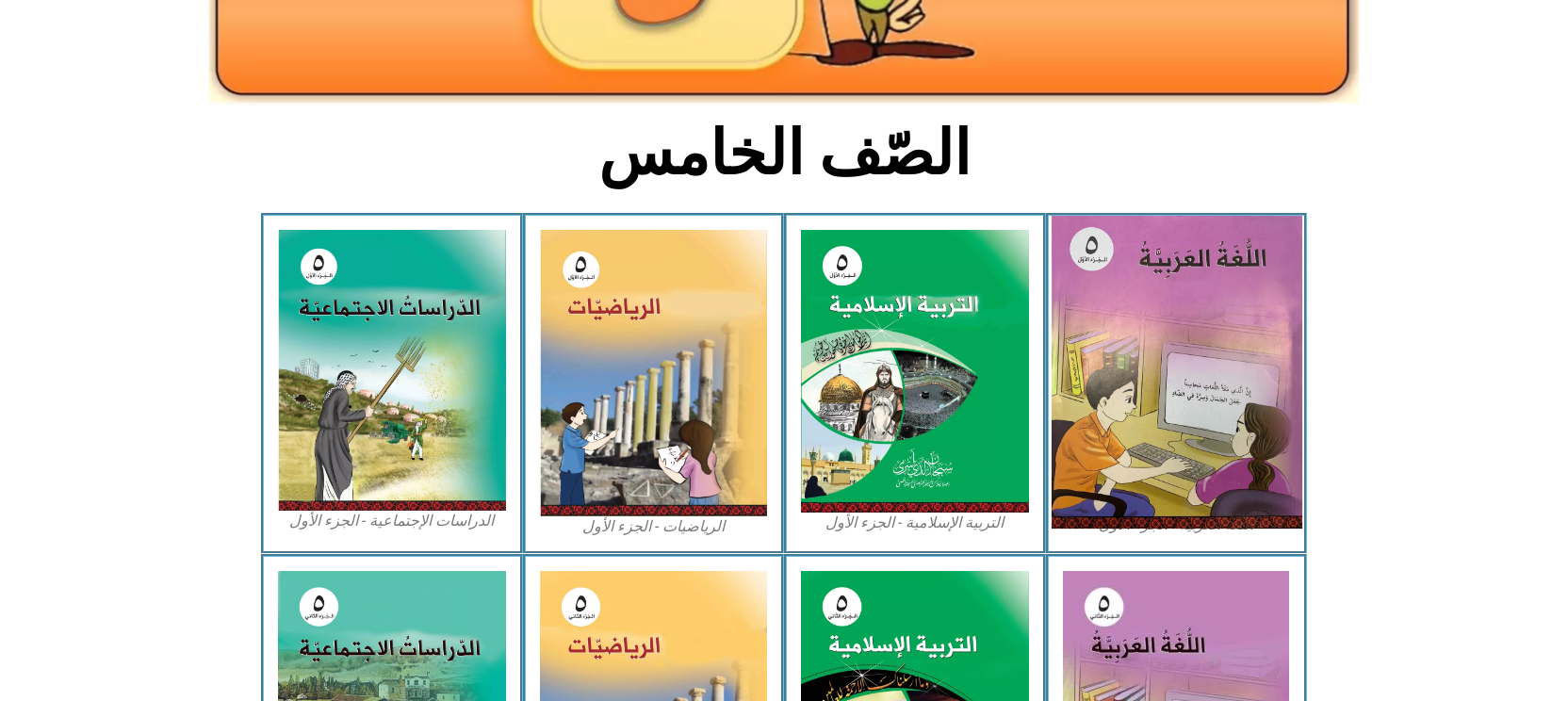
click at [1073, 391] on img at bounding box center [1176, 371] width 251 height 313
click at [1139, 401] on img at bounding box center [1176, 371] width 251 height 313
click at [1139, 412] on img at bounding box center [1176, 371] width 251 height 313
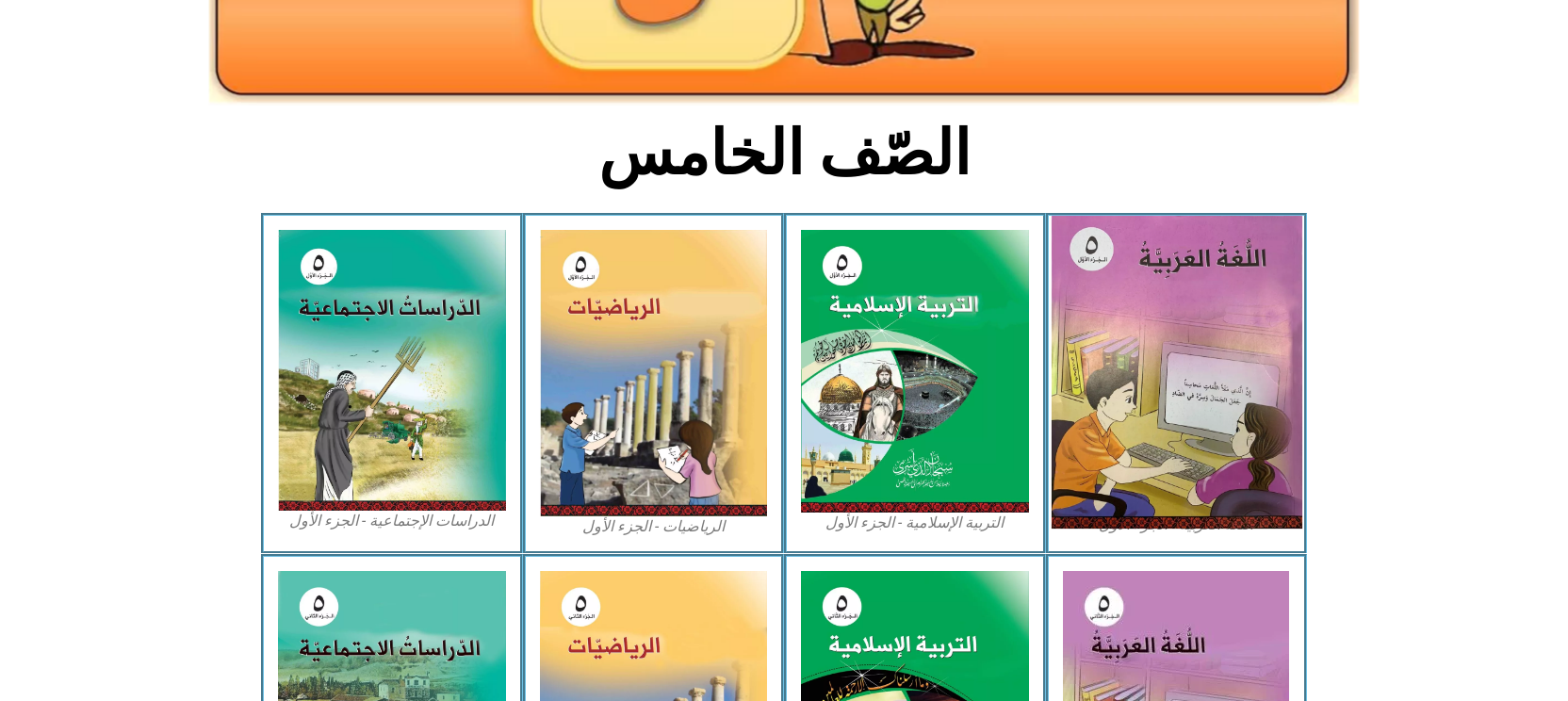
click at [1244, 405] on img at bounding box center [1176, 371] width 251 height 313
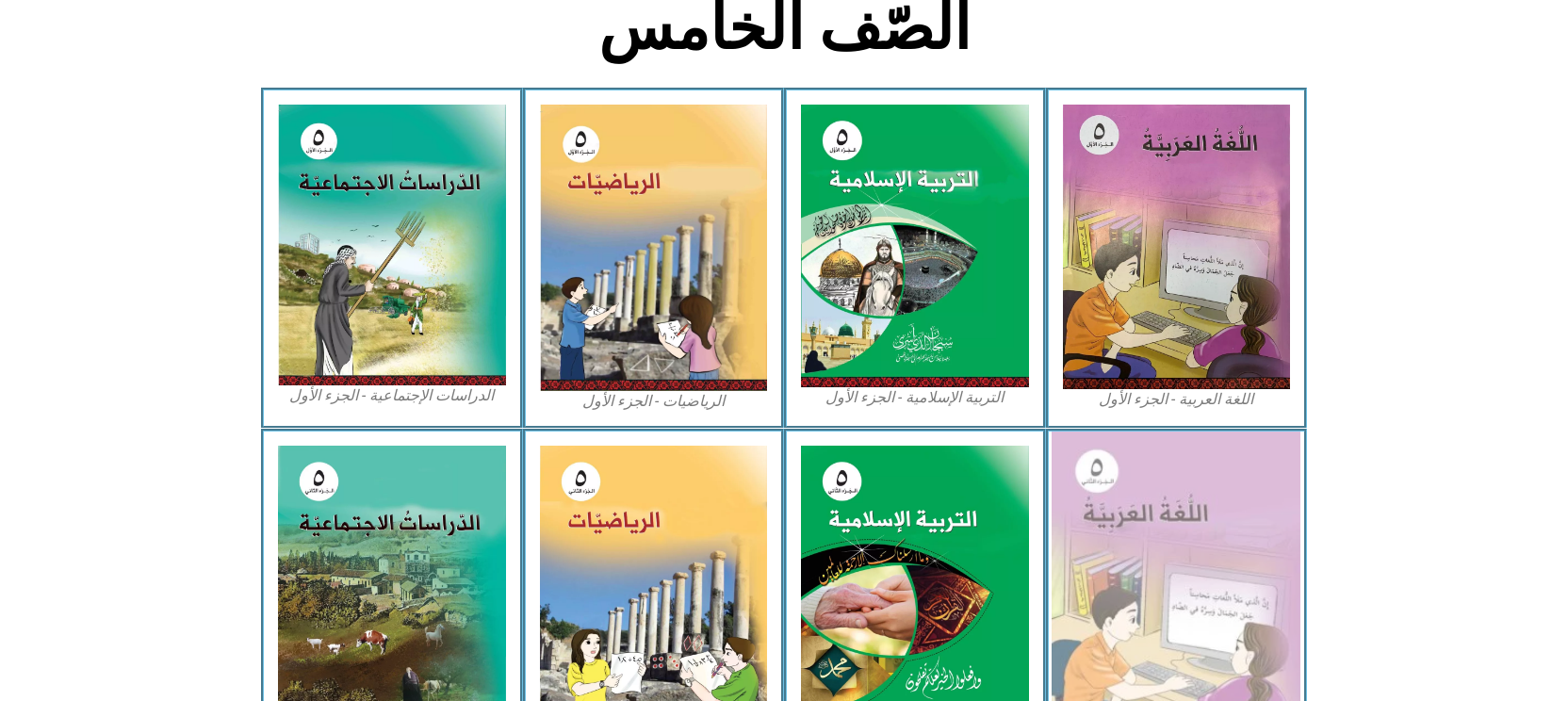
click at [1207, 548] on img at bounding box center [1176, 587] width 249 height 311
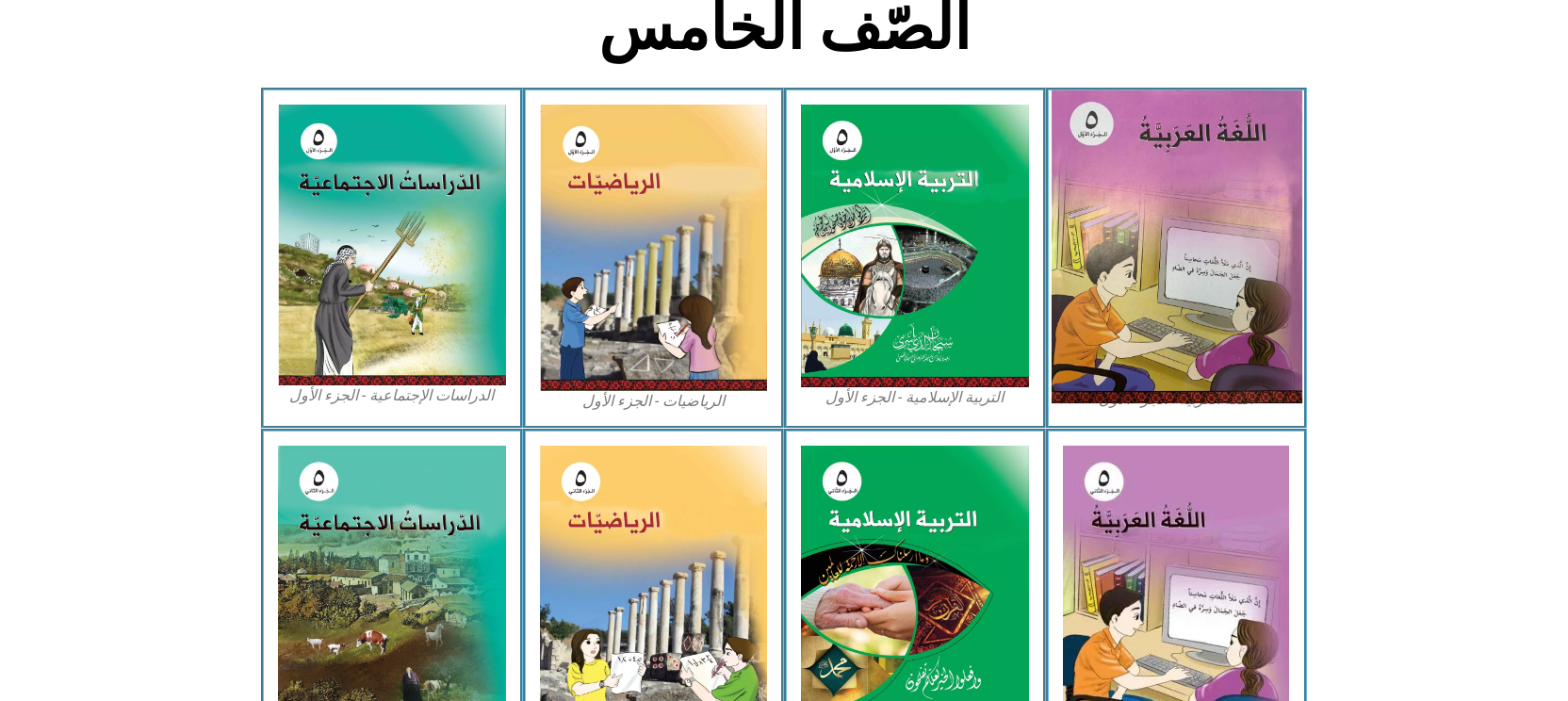
click at [1081, 226] on img at bounding box center [1176, 246] width 251 height 313
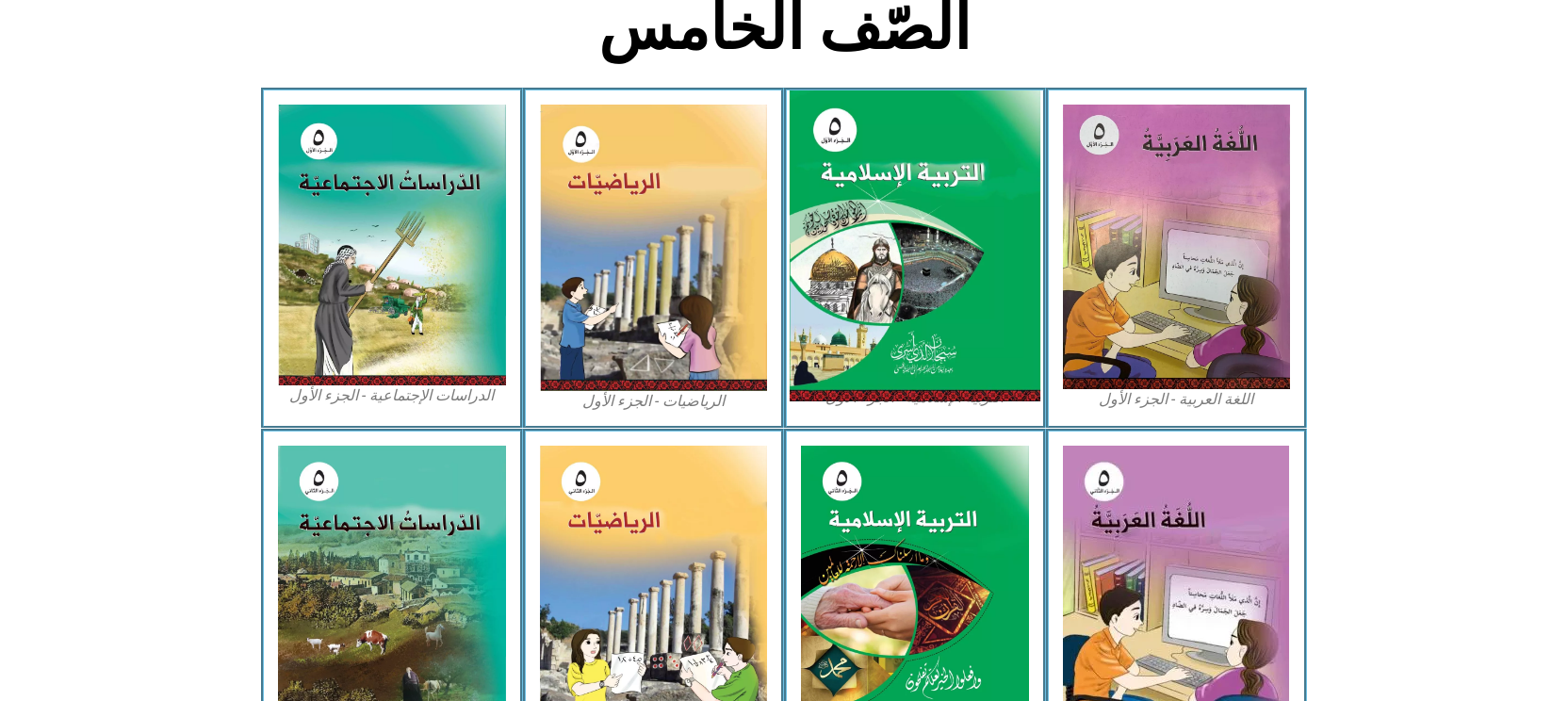
click at [981, 272] on img at bounding box center [915, 246] width 251 height 312
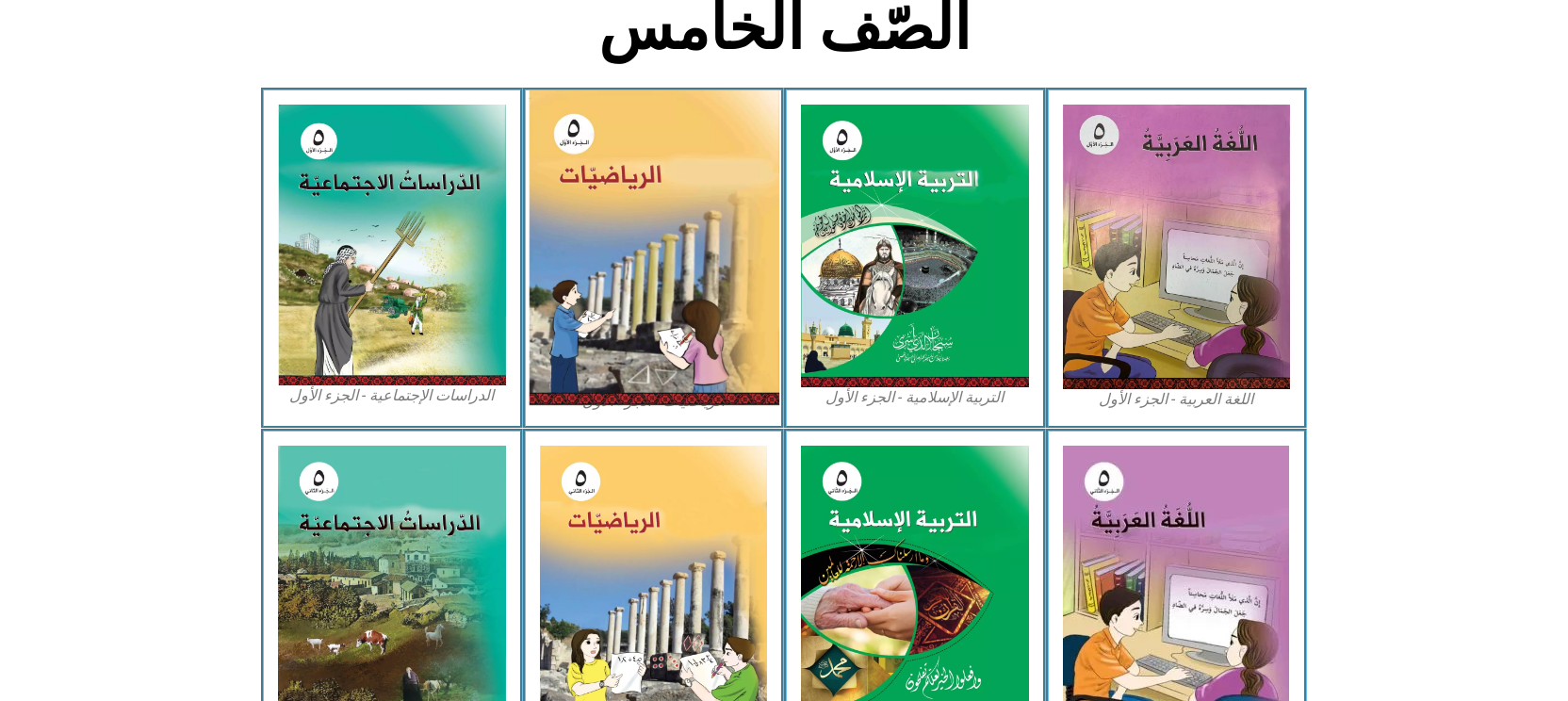
click at [674, 366] on img at bounding box center [652, 247] width 251 height 314
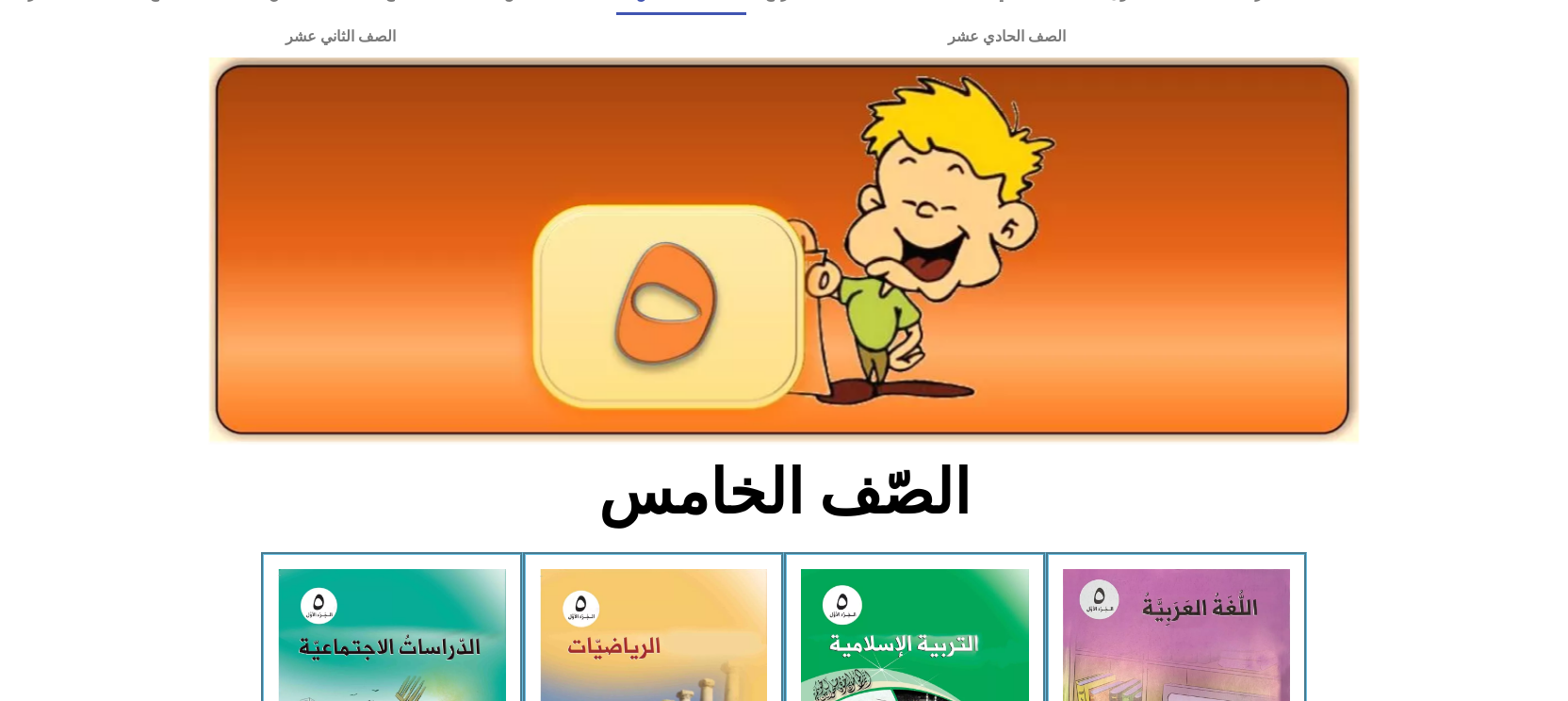
scroll to position [0, 0]
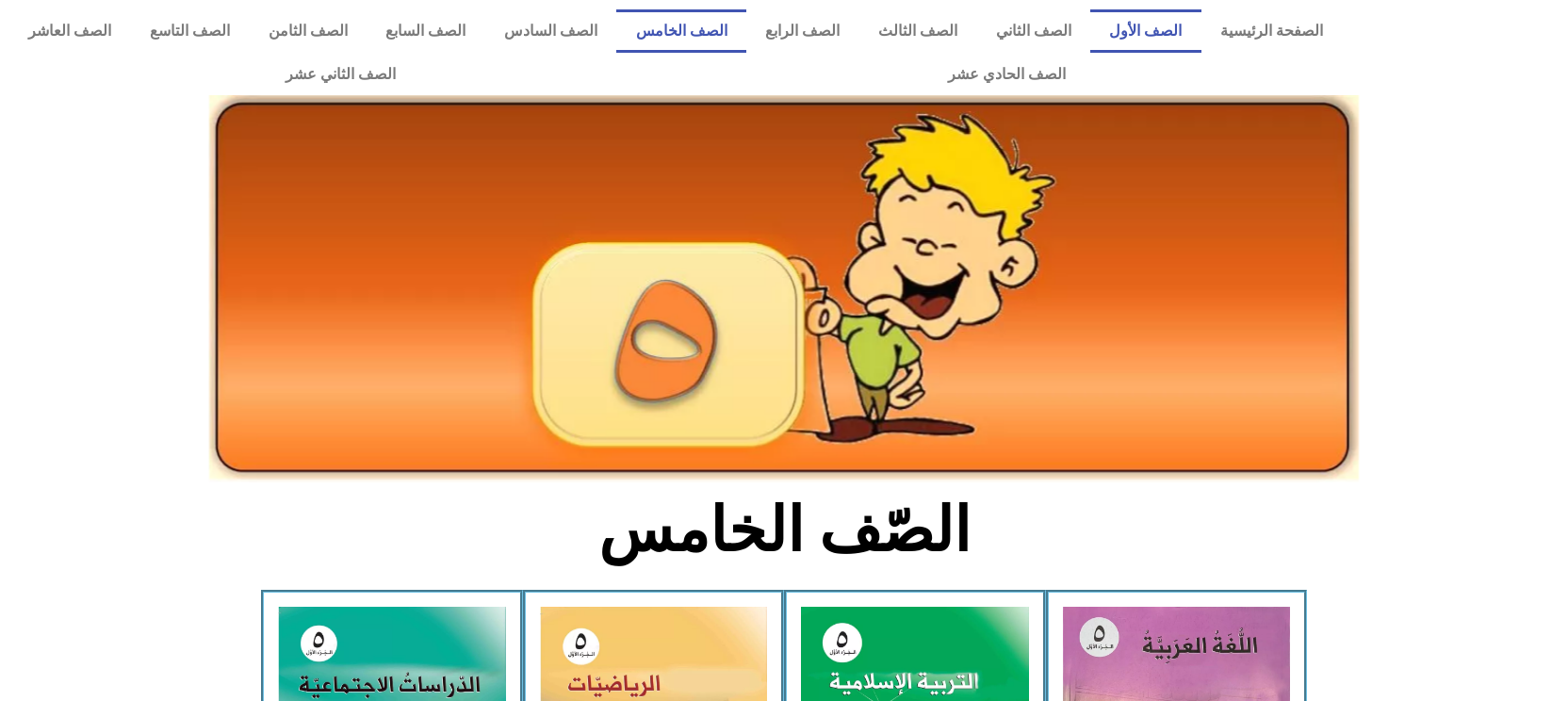
click at [1161, 49] on link "الصف الأول" at bounding box center [1146, 31] width 112 height 43
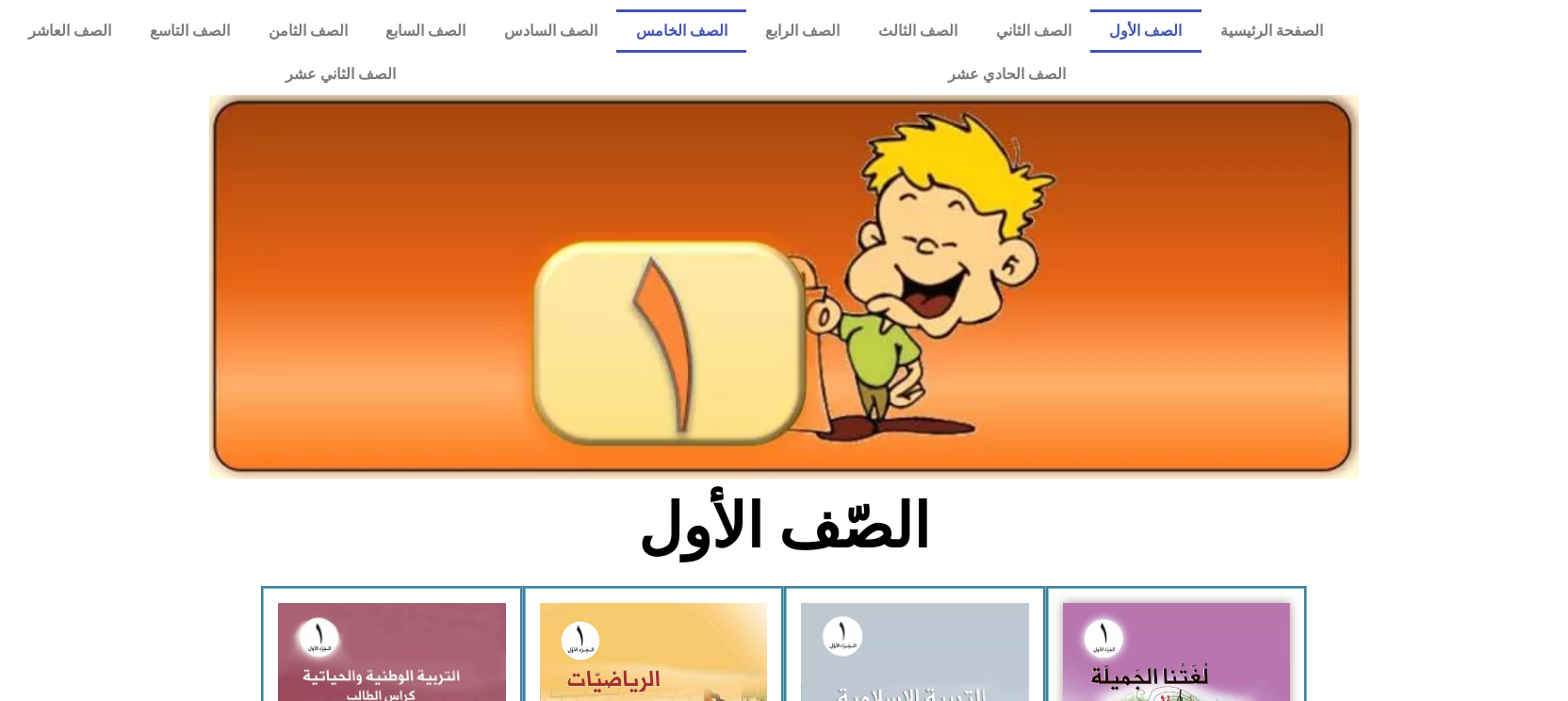
click at [746, 20] on link "الصف الخامس" at bounding box center [681, 31] width 130 height 43
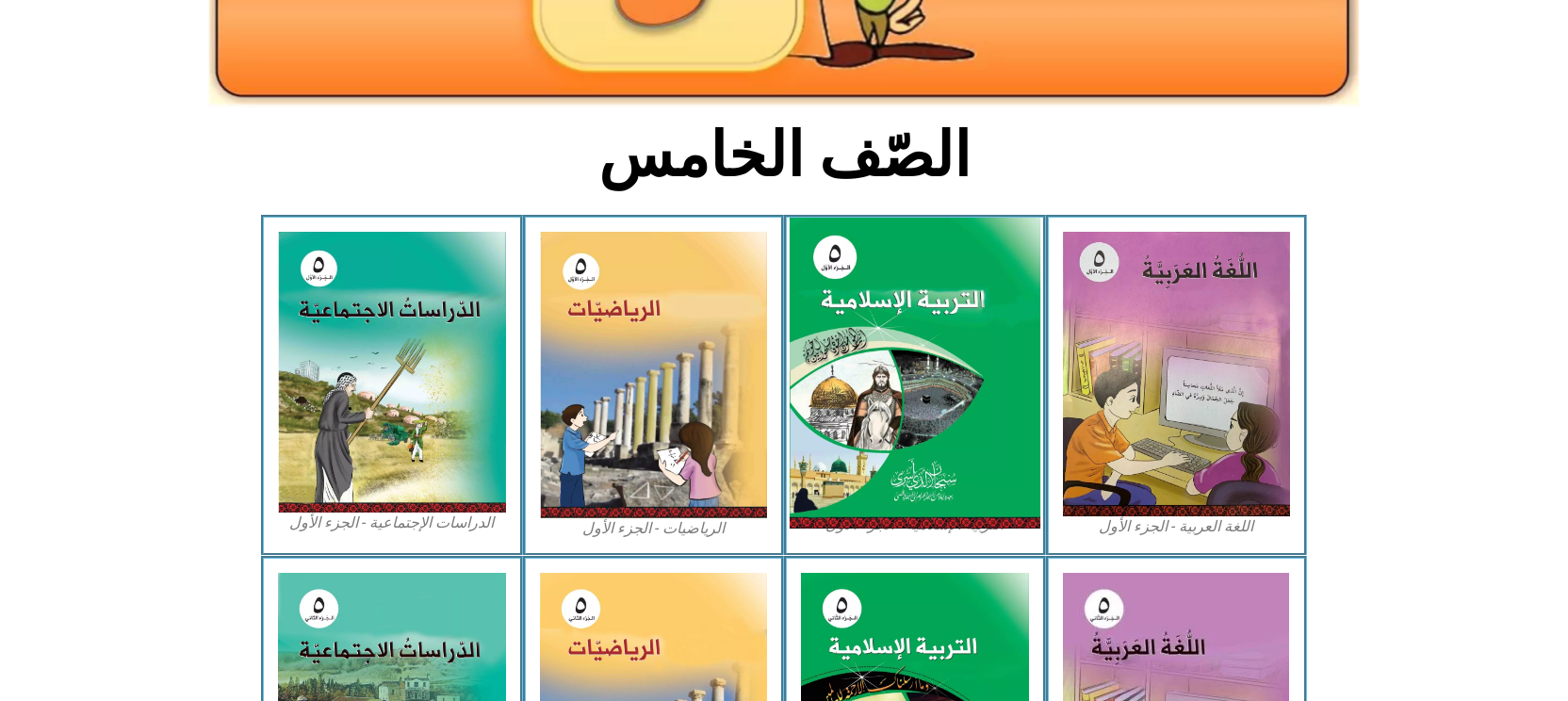
scroll to position [377, 0]
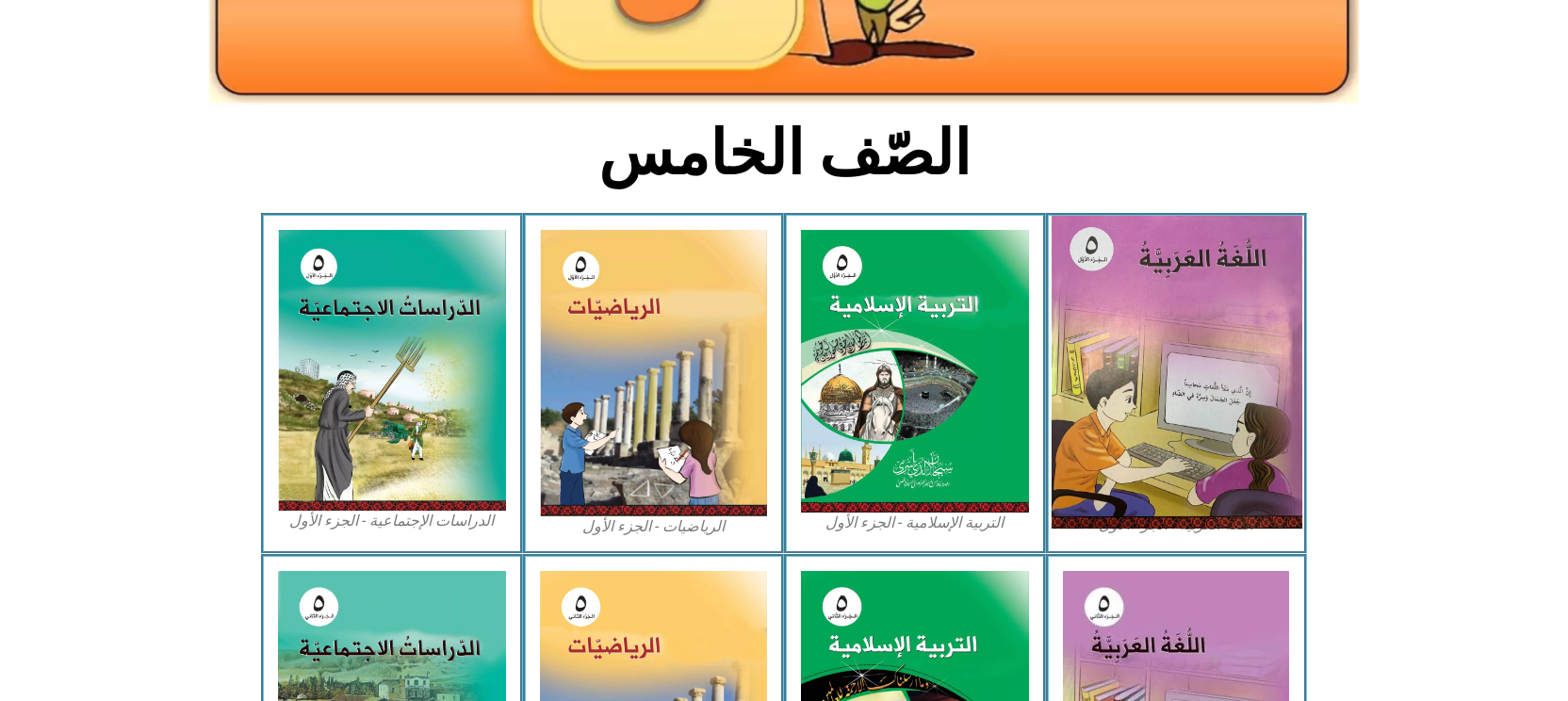
click at [1116, 359] on img at bounding box center [1176, 371] width 251 height 313
click at [1114, 360] on img at bounding box center [1176, 371] width 251 height 313
click at [1114, 363] on img at bounding box center [1176, 371] width 251 height 313
drag, startPoint x: 1114, startPoint y: 363, endPoint x: 1108, endPoint y: 350, distance: 14.3
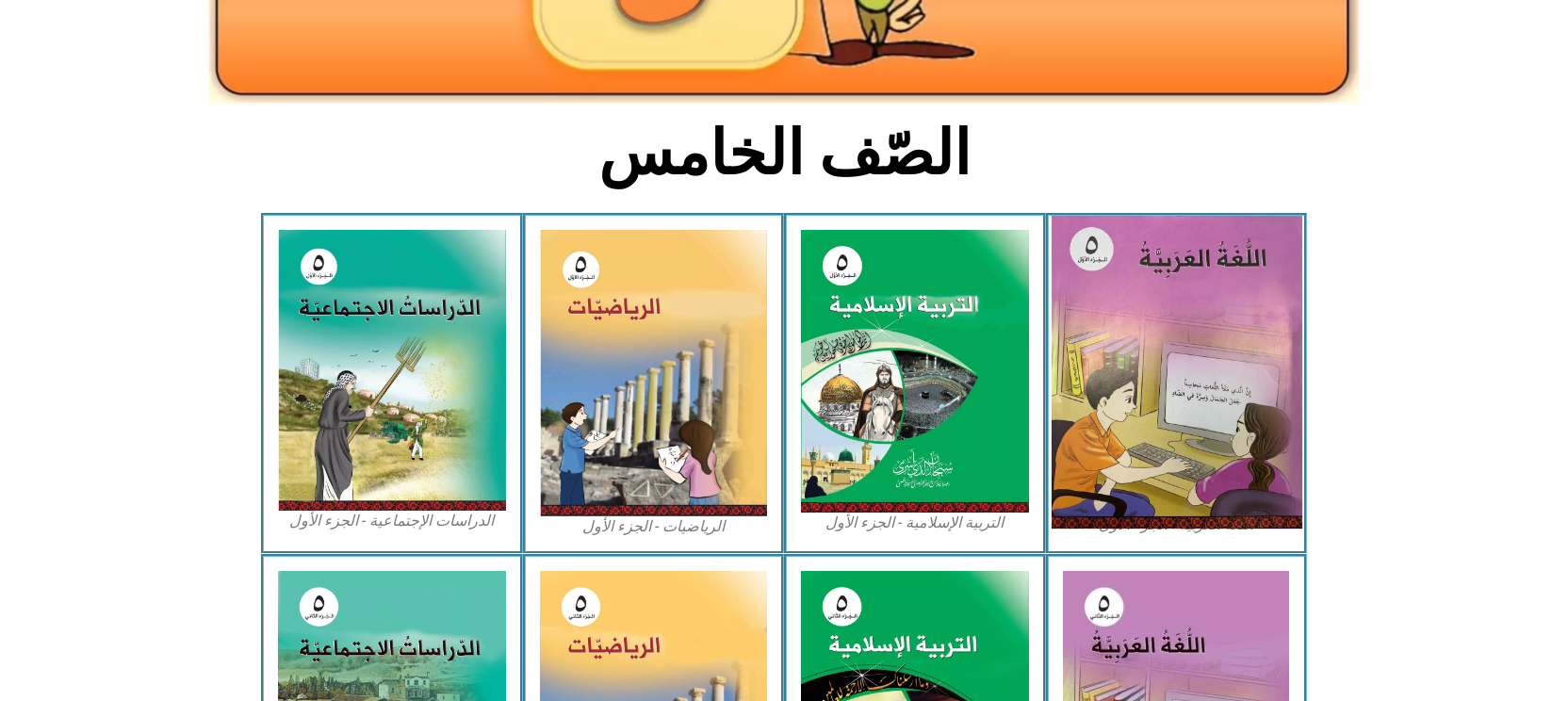
click at [1109, 351] on img at bounding box center [1176, 371] width 251 height 313
click at [1143, 416] on img at bounding box center [1176, 371] width 251 height 313
click at [1271, 428] on img at bounding box center [1176, 371] width 251 height 313
click at [1253, 428] on img at bounding box center [1176, 371] width 251 height 313
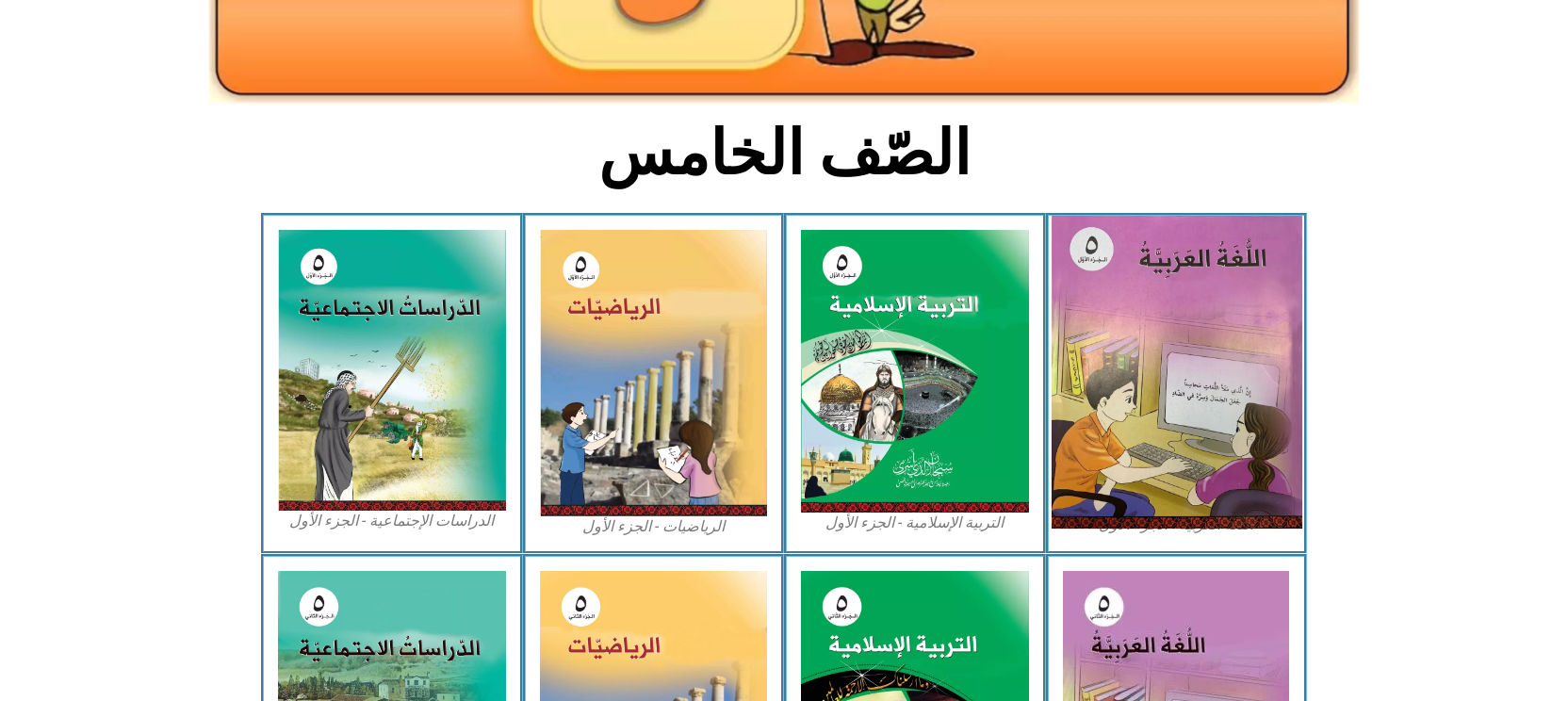
click at [1253, 428] on img at bounding box center [1176, 371] width 251 height 313
click at [1259, 366] on img at bounding box center [1176, 371] width 251 height 313
click at [1256, 366] on img at bounding box center [1176, 371] width 251 height 313
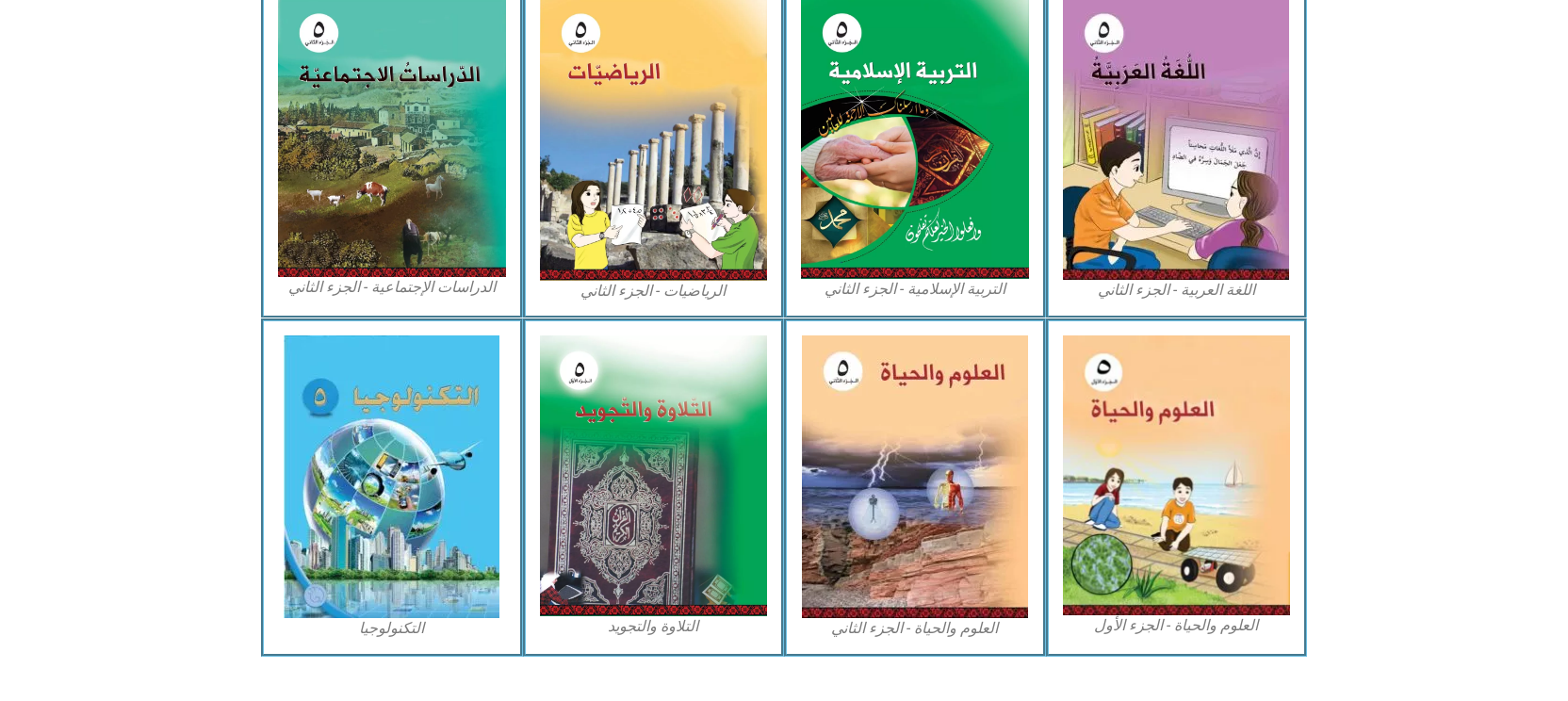
scroll to position [988, 0]
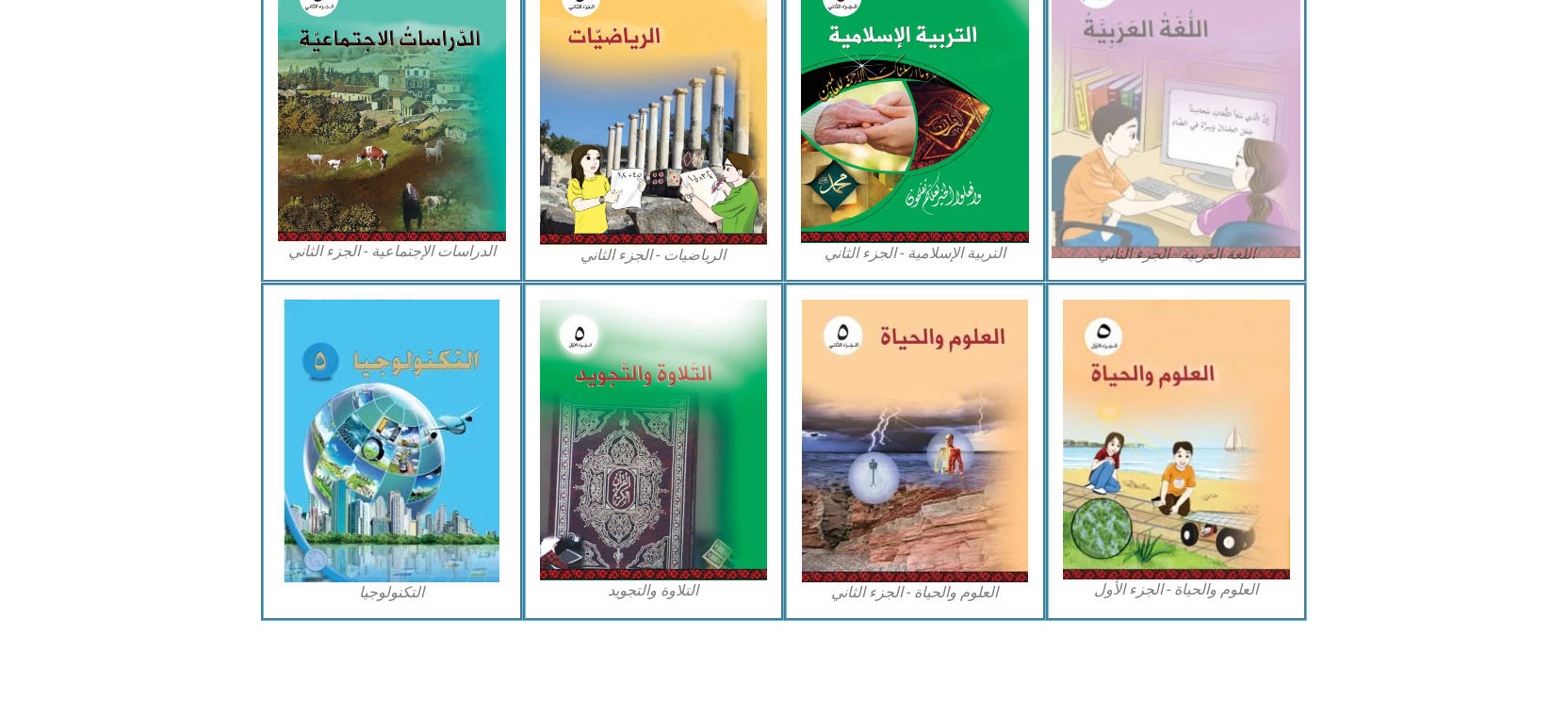
click at [1132, 141] on img at bounding box center [1176, 102] width 249 height 311
click at [1130, 141] on img at bounding box center [1176, 102] width 249 height 311
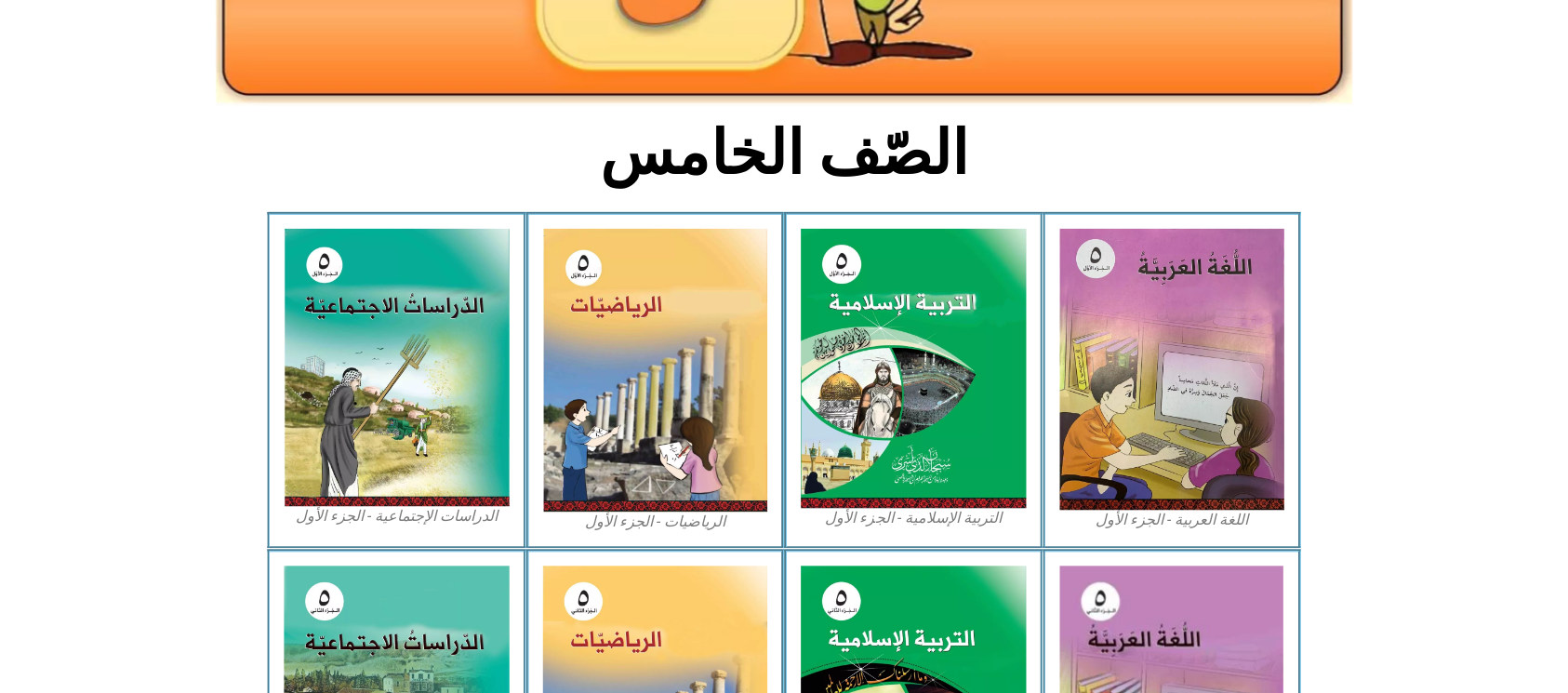
scroll to position [372, 0]
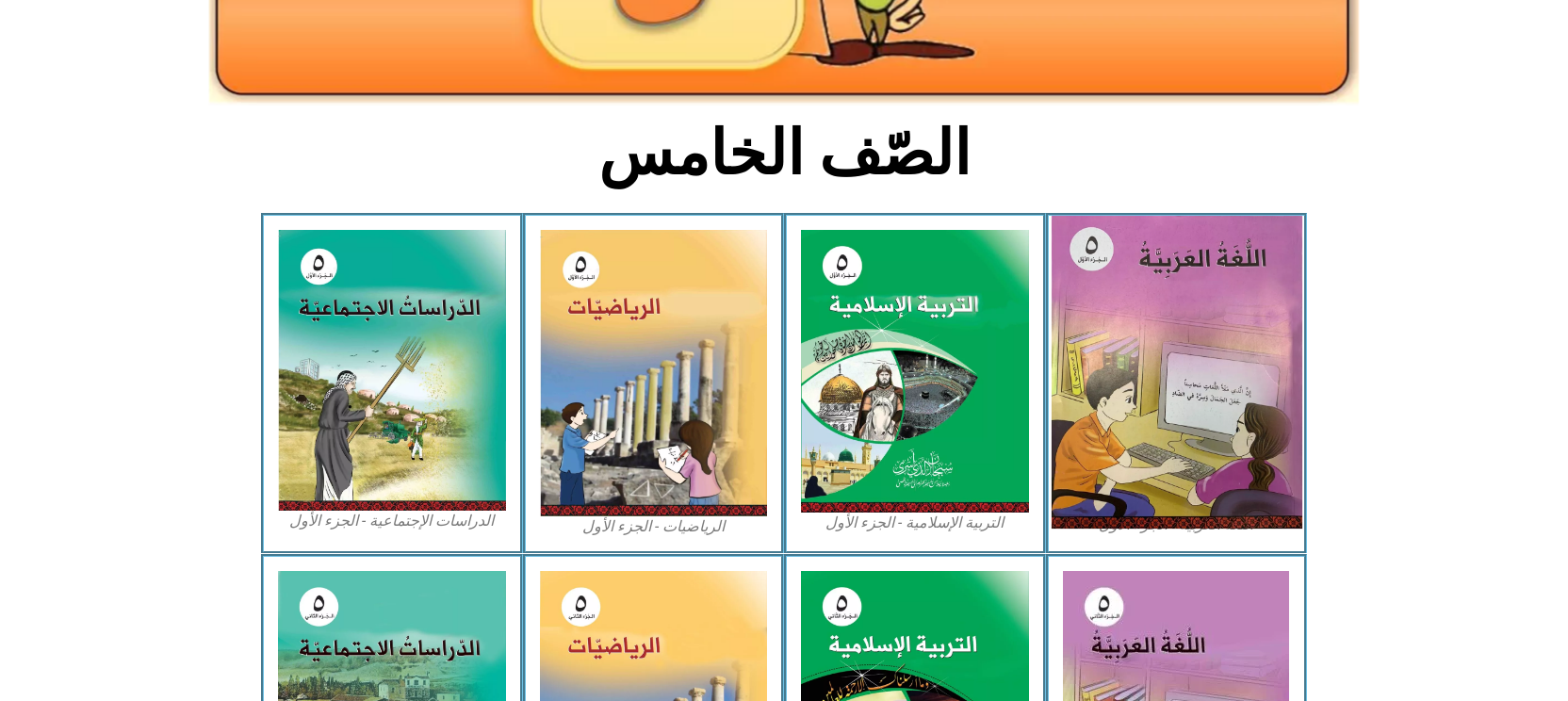
click at [1147, 385] on img at bounding box center [1176, 371] width 251 height 313
click at [1165, 395] on img at bounding box center [1176, 371] width 251 height 313
click at [1206, 291] on img at bounding box center [1176, 371] width 251 height 313
click at [1207, 290] on img at bounding box center [1176, 371] width 251 height 313
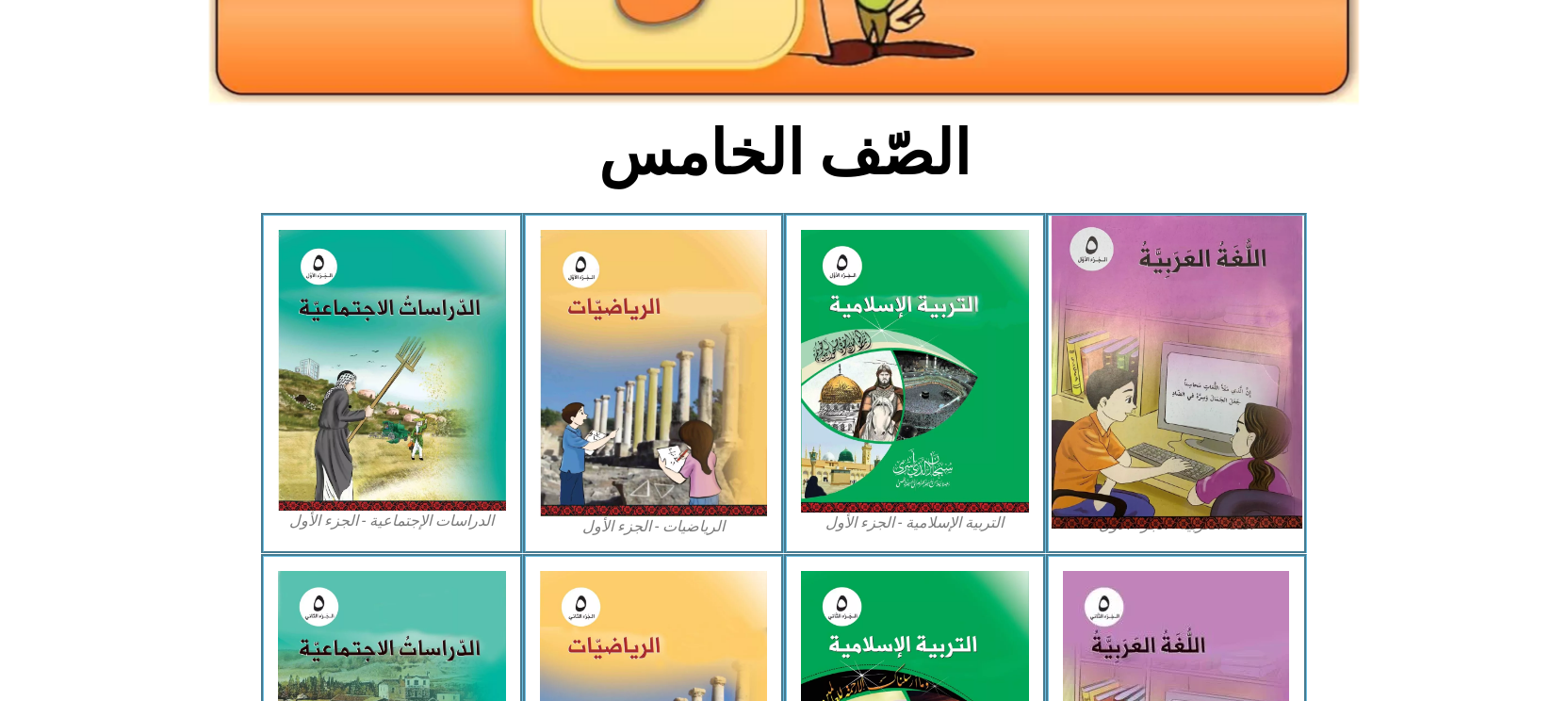
click at [1211, 283] on img at bounding box center [1176, 371] width 251 height 313
drag, startPoint x: 1211, startPoint y: 283, endPoint x: 1202, endPoint y: 275, distance: 12.0
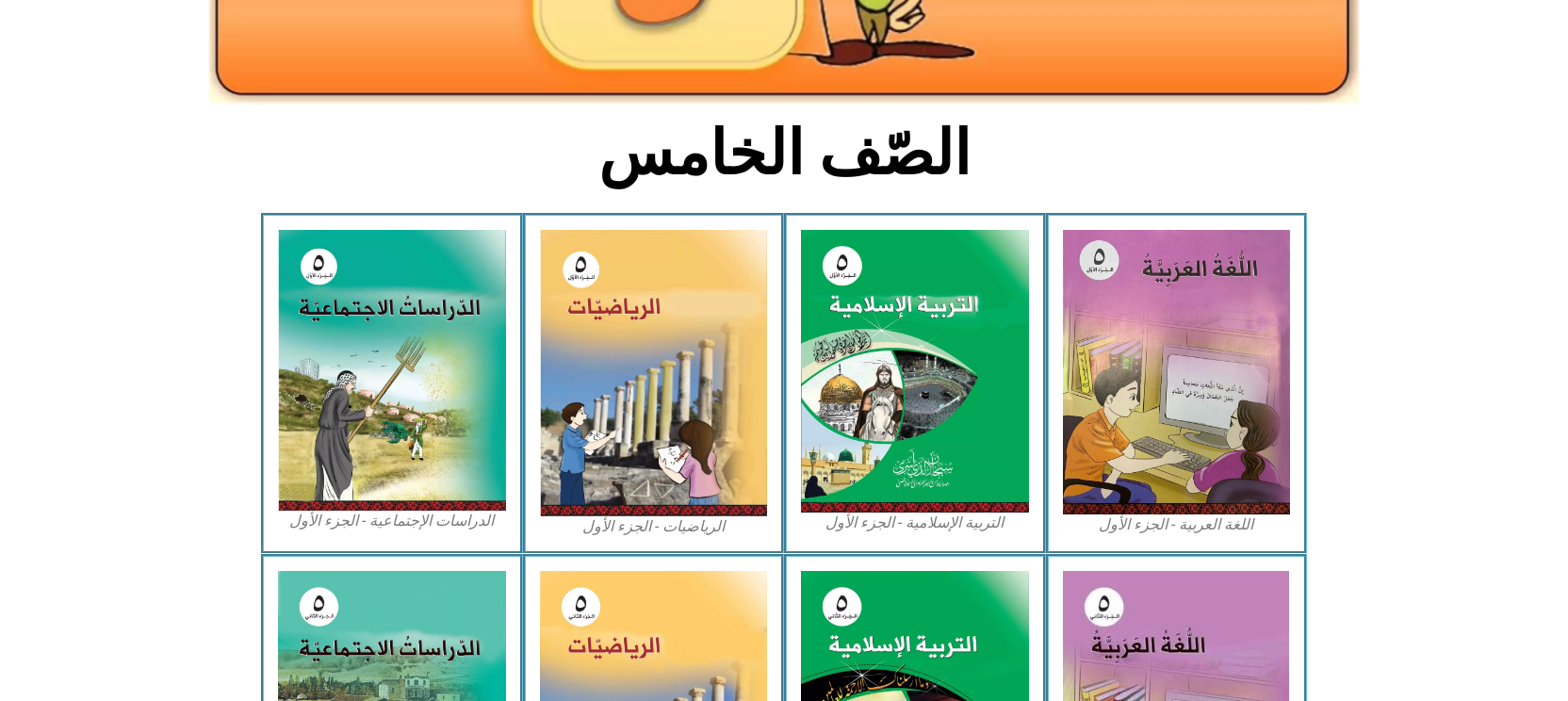
drag, startPoint x: 1202, startPoint y: 275, endPoint x: 1253, endPoint y: 121, distance: 162.2
click at [1253, 121] on section "الصّف الخامس" at bounding box center [784, 163] width 1568 height 98
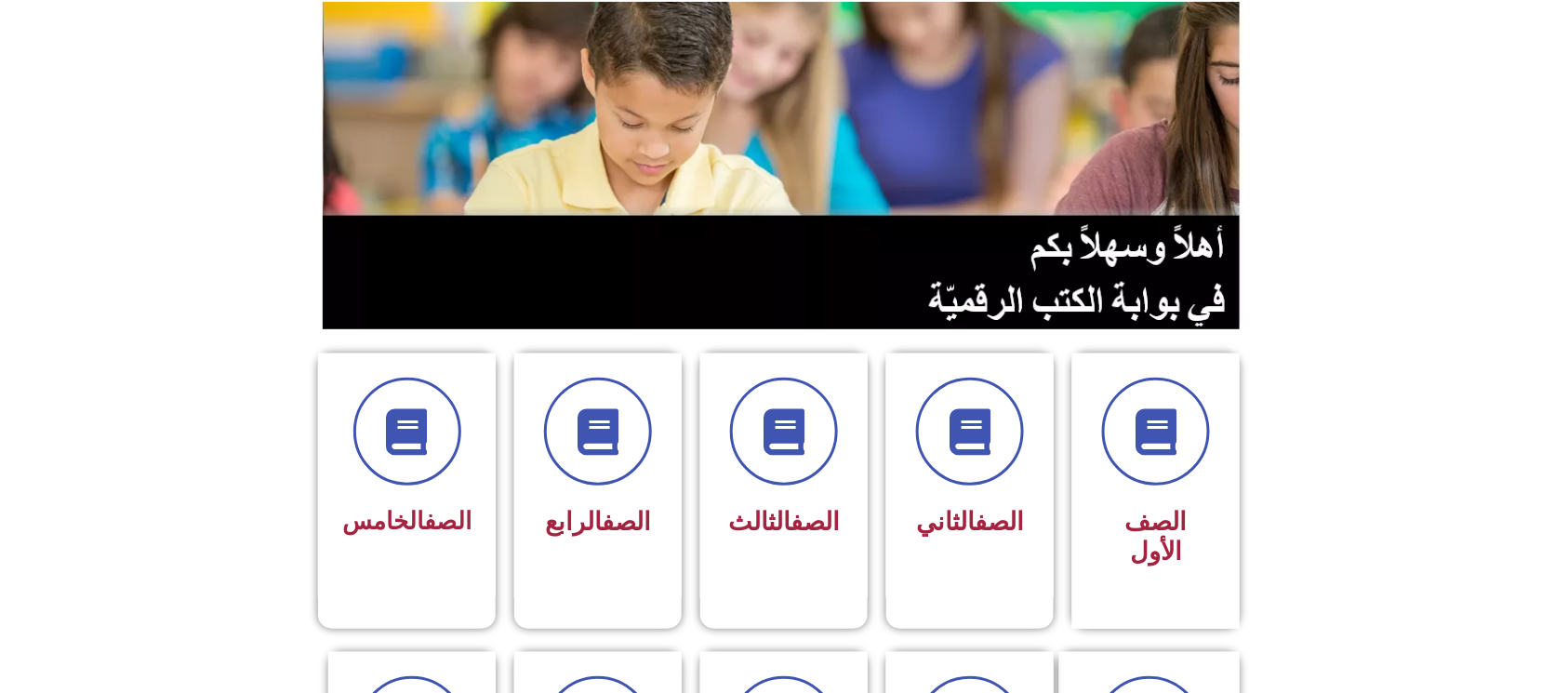
scroll to position [248, 0]
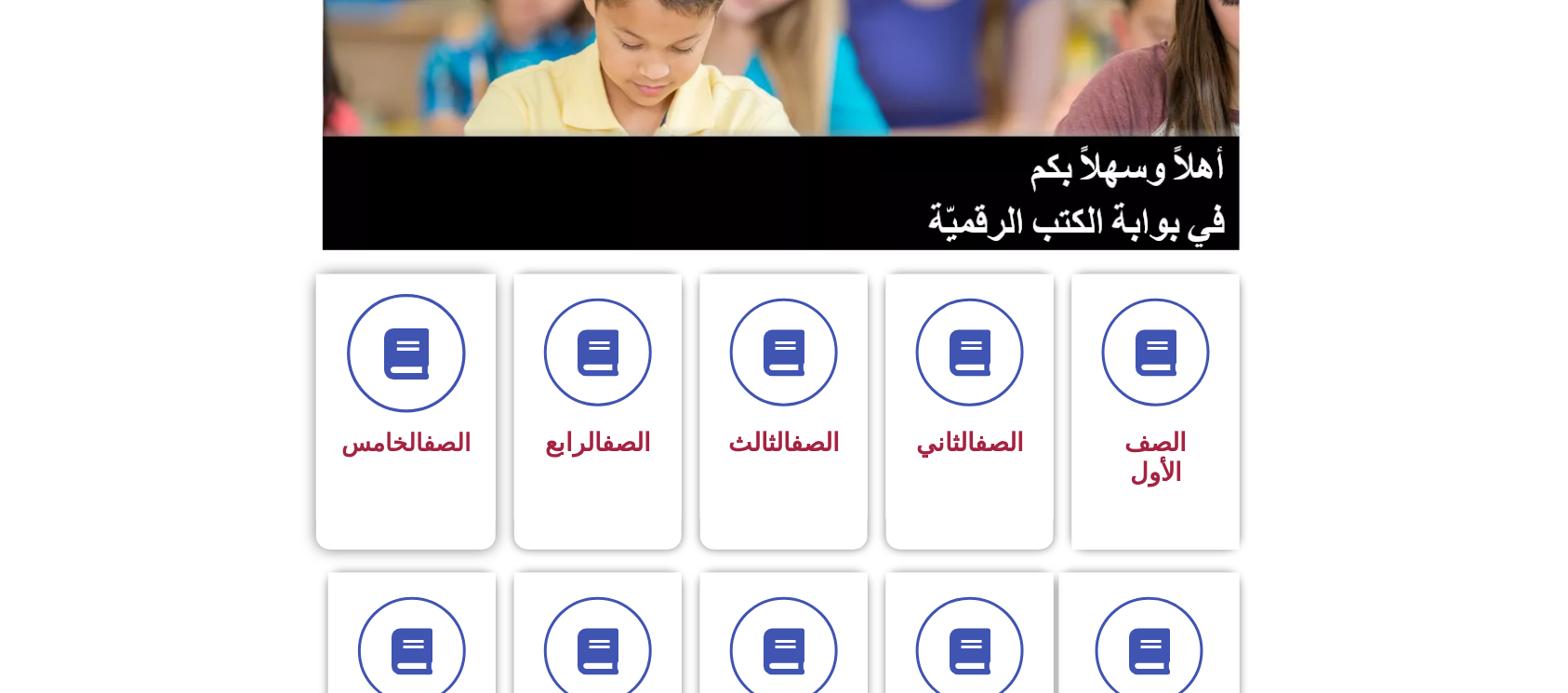
click at [414, 328] on icon at bounding box center [406, 354] width 51 height 51
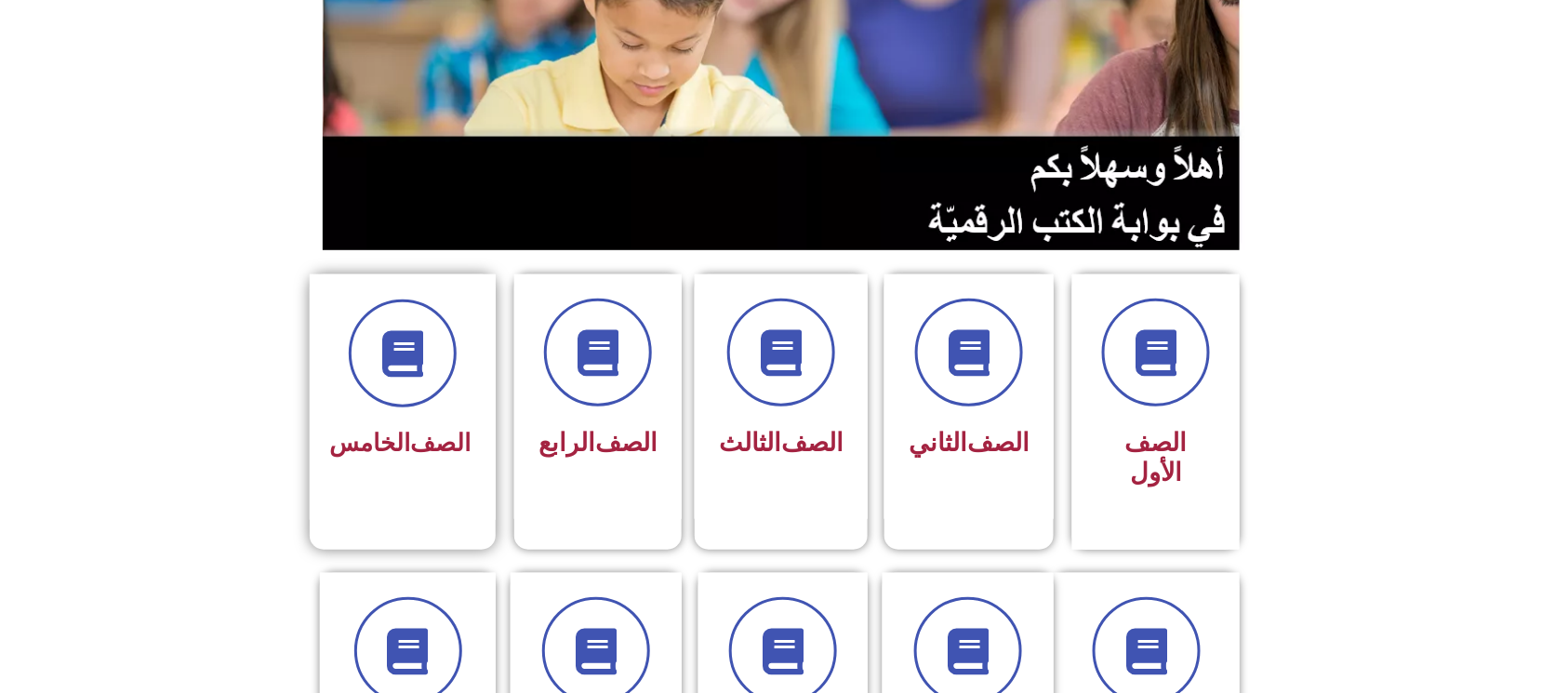
click at [428, 487] on div "الصف الخامس" at bounding box center [403, 397] width 186 height 246
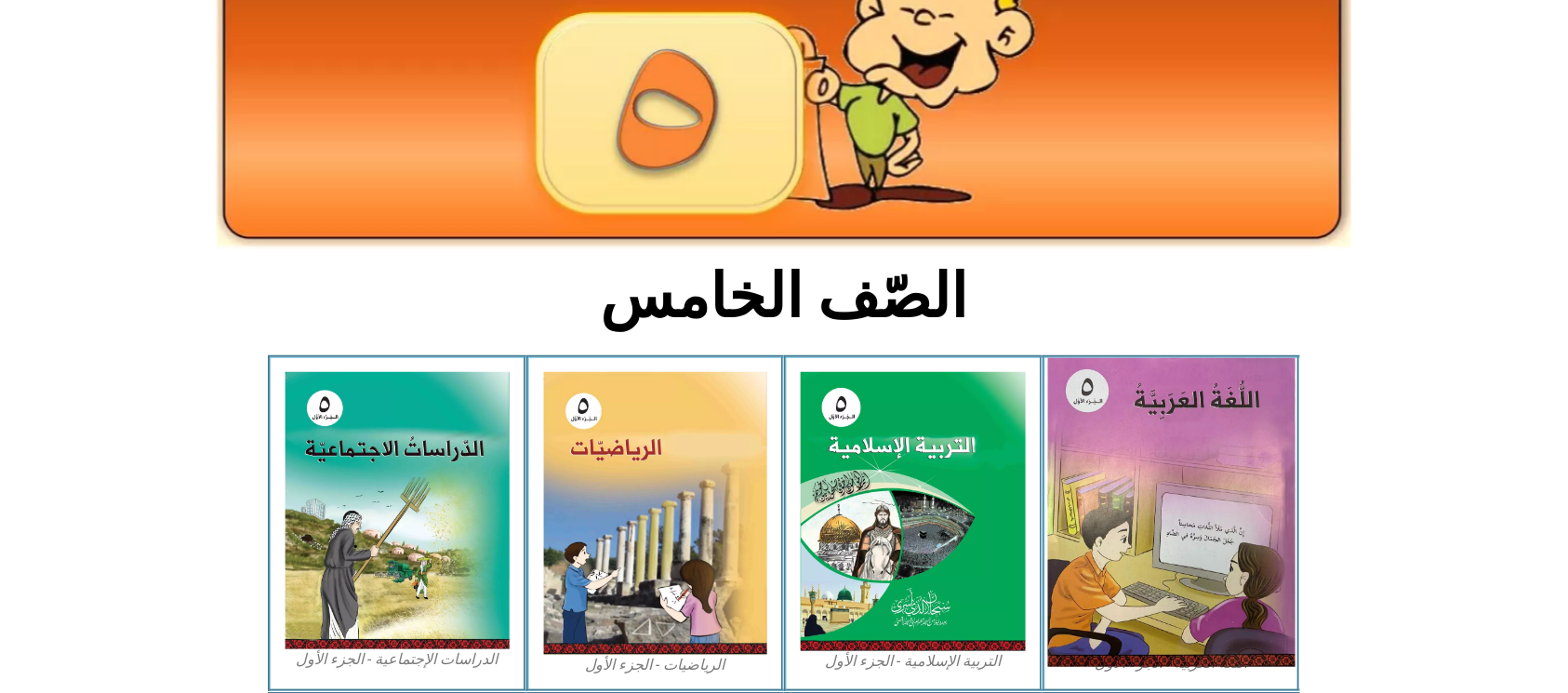
scroll to position [248, 0]
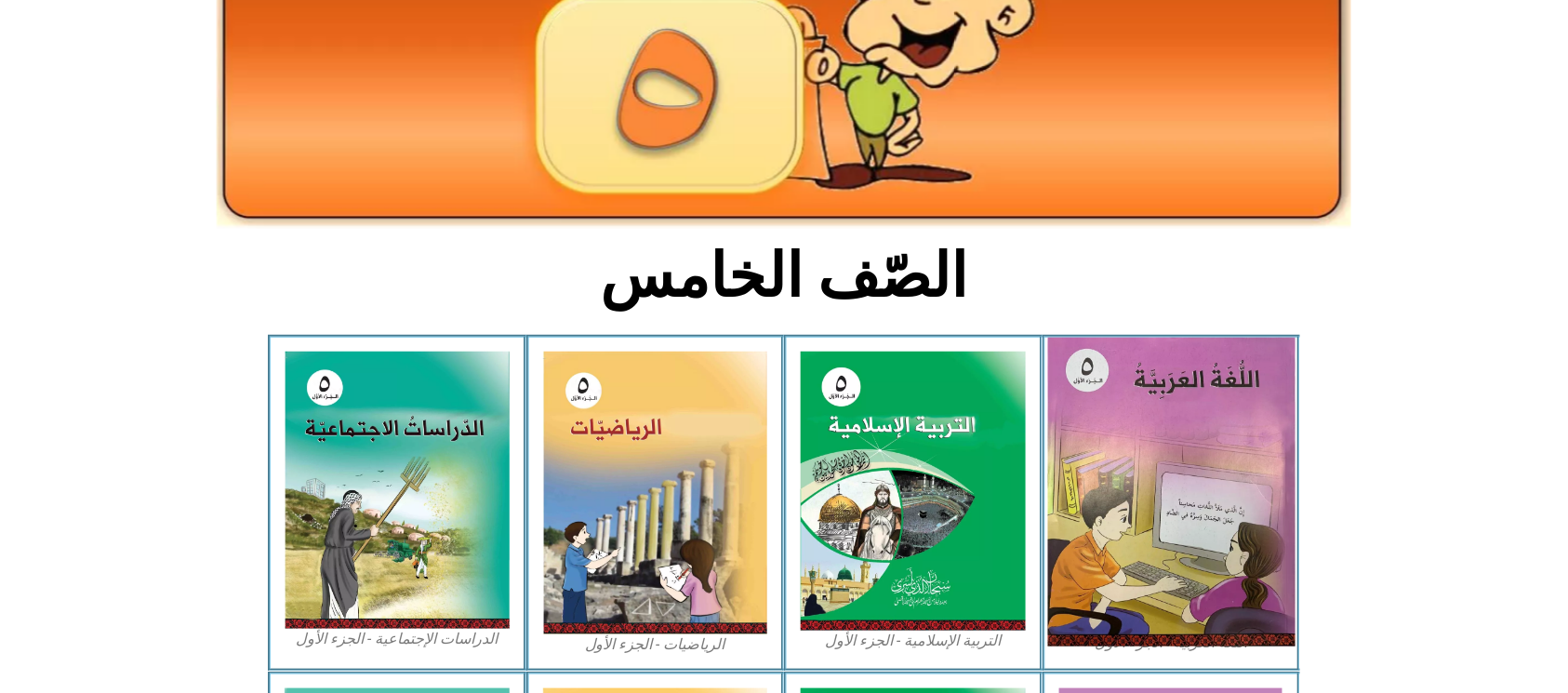
click at [1159, 452] on img at bounding box center [1171, 492] width 248 height 309
click at [1155, 452] on img at bounding box center [1171, 492] width 248 height 309
click at [1154, 451] on img at bounding box center [1171, 492] width 248 height 309
click at [1137, 442] on img at bounding box center [1171, 492] width 248 height 309
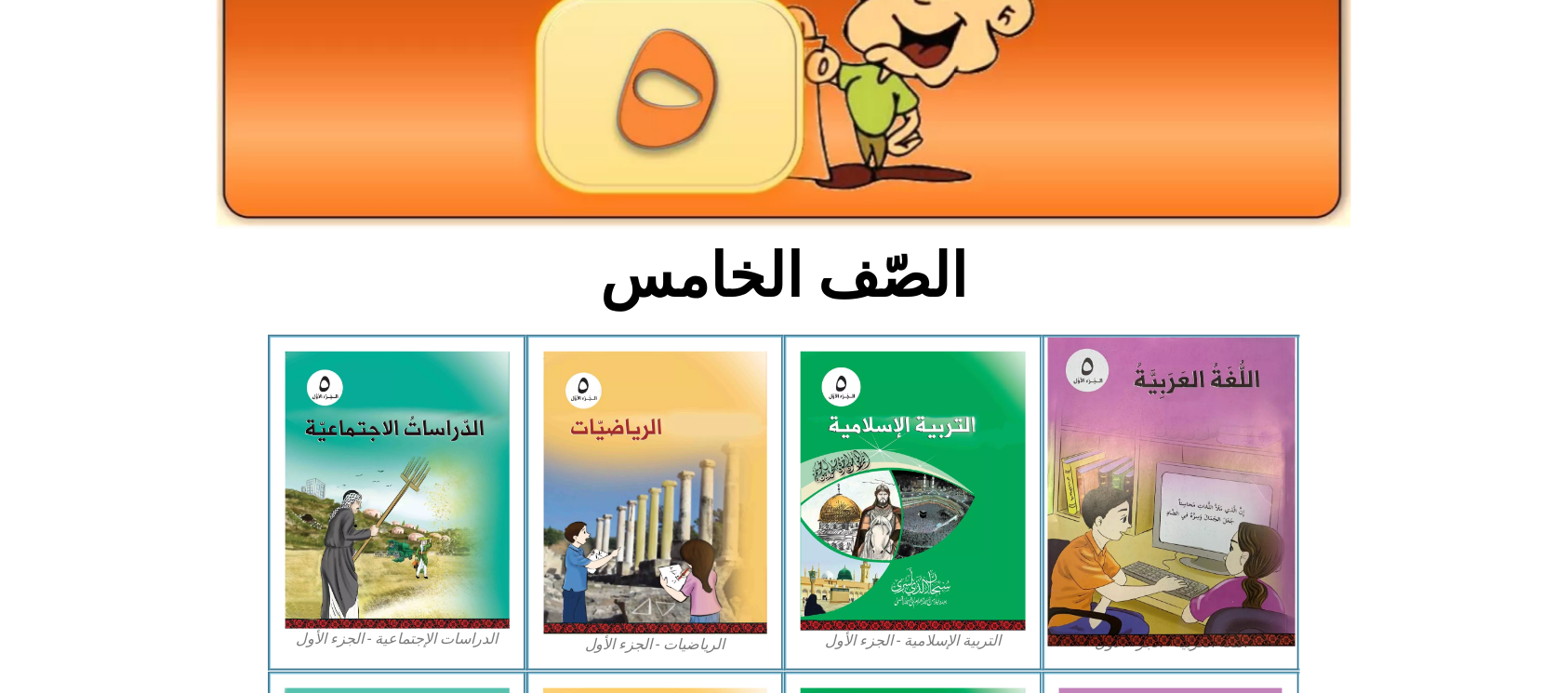
click at [1133, 440] on img at bounding box center [1171, 492] width 248 height 309
click at [1132, 440] on img at bounding box center [1171, 492] width 248 height 309
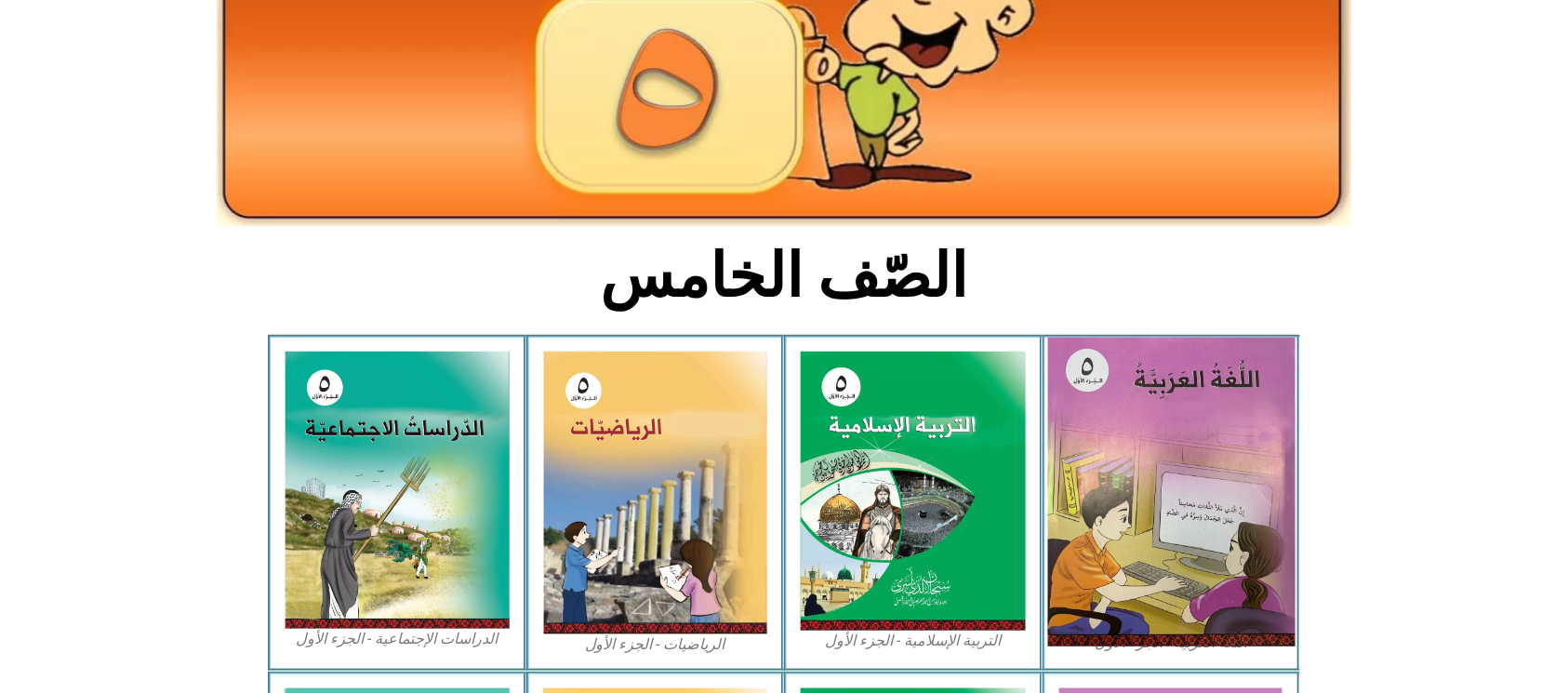
click at [1131, 440] on img at bounding box center [1171, 492] width 248 height 309
click at [1154, 388] on img at bounding box center [1171, 492] width 248 height 309
click at [1155, 387] on img at bounding box center [1171, 492] width 248 height 309
click at [1151, 384] on img at bounding box center [1171, 492] width 248 height 309
click at [1127, 370] on img at bounding box center [1171, 492] width 248 height 309
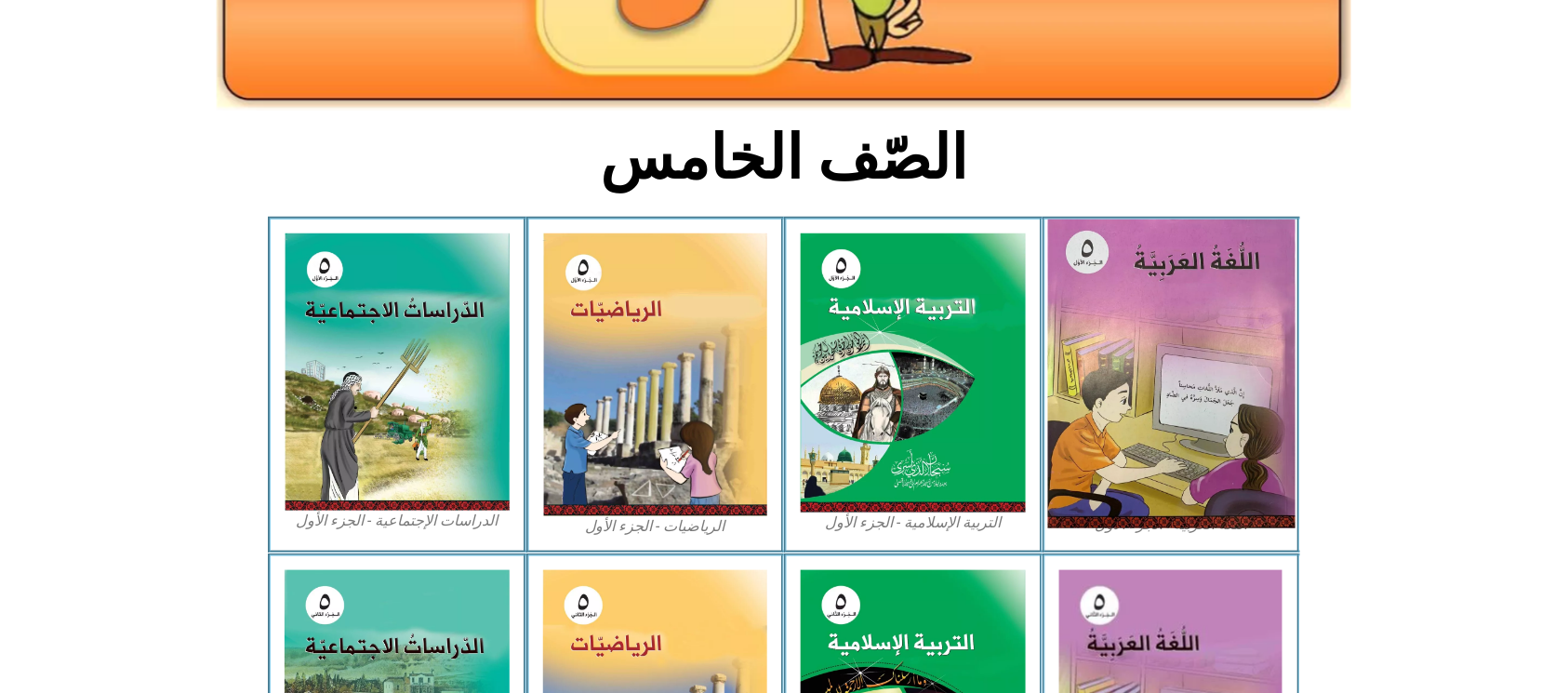
scroll to position [372, 0]
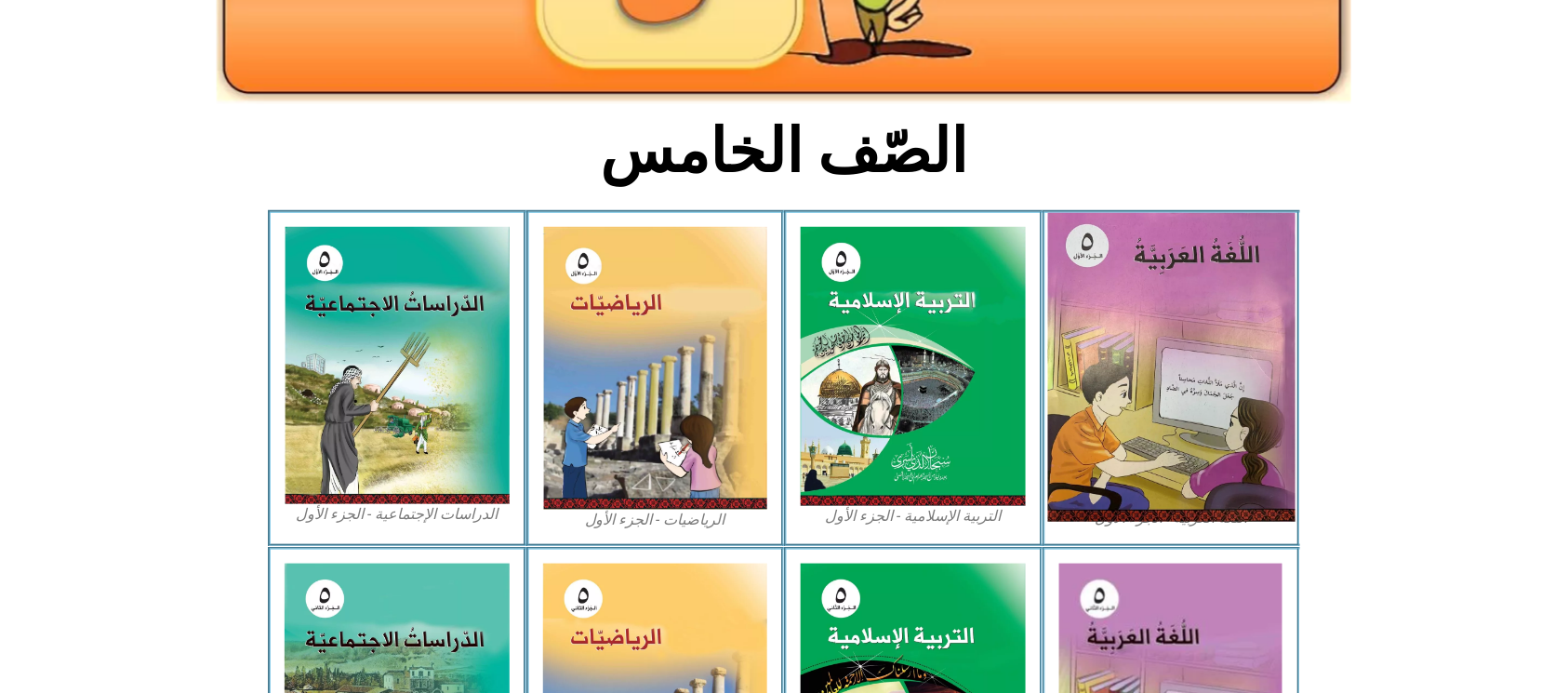
click at [1184, 433] on img at bounding box center [1171, 366] width 248 height 309
drag, startPoint x: 1184, startPoint y: 433, endPoint x: 1151, endPoint y: 402, distance: 45.3
click at [1183, 430] on img at bounding box center [1171, 366] width 248 height 309
click at [1143, 395] on img at bounding box center [1171, 366] width 248 height 309
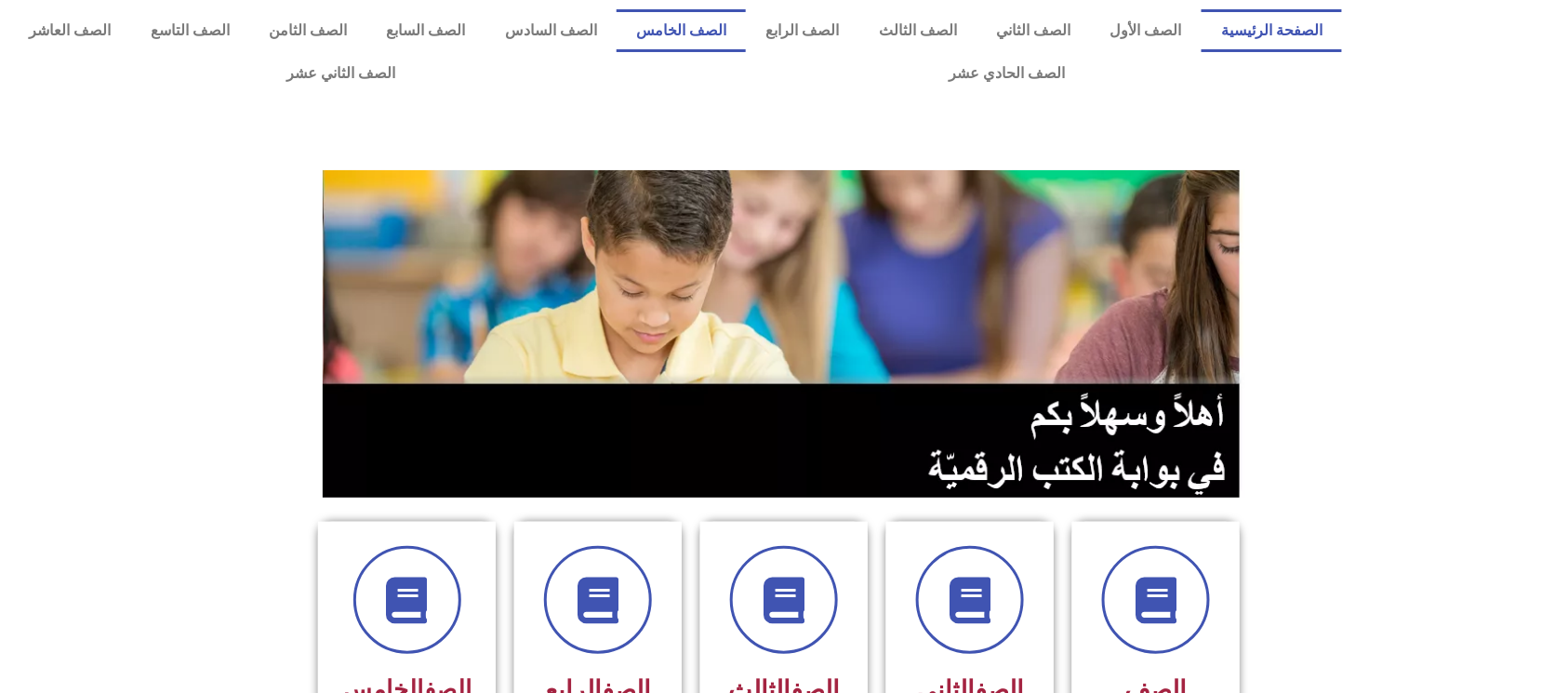
click at [746, 20] on link "الصف الخامس" at bounding box center [681, 30] width 129 height 43
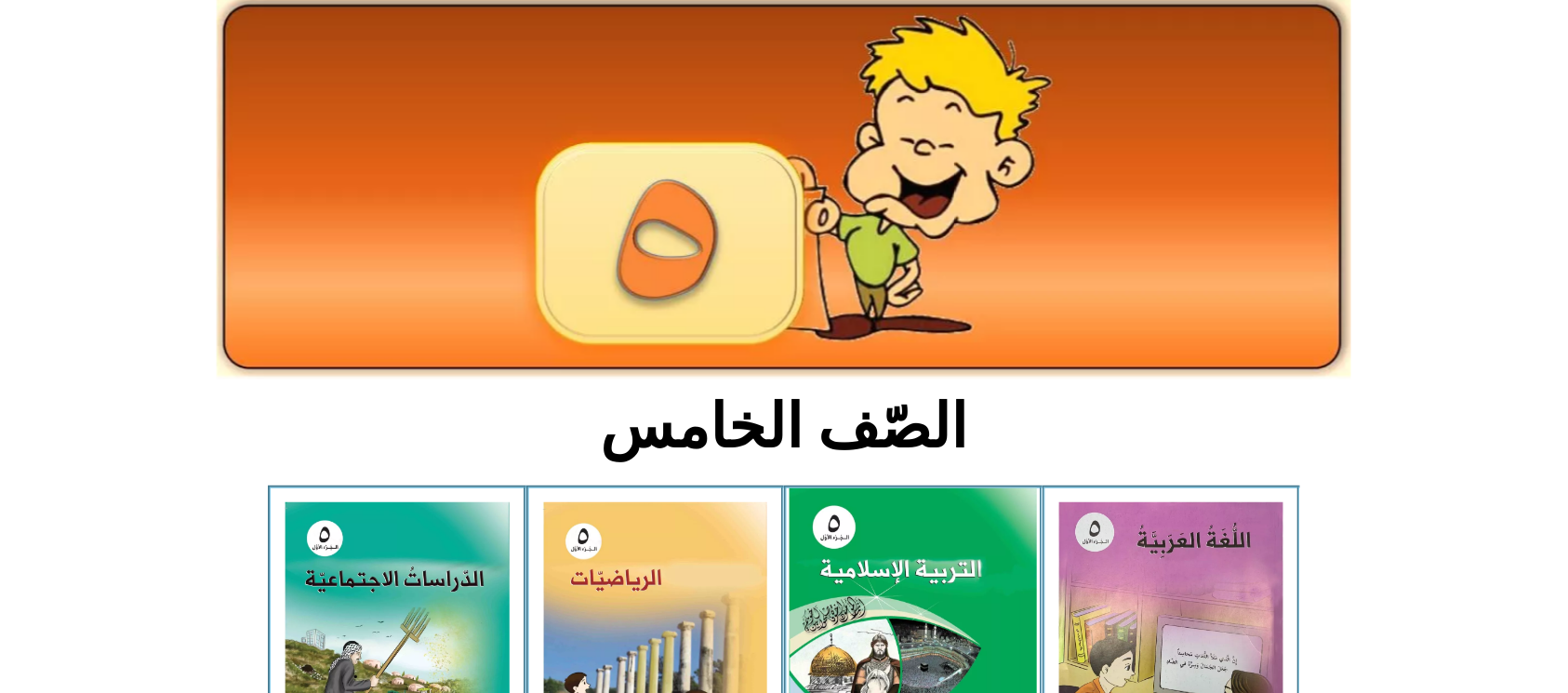
scroll to position [496, 0]
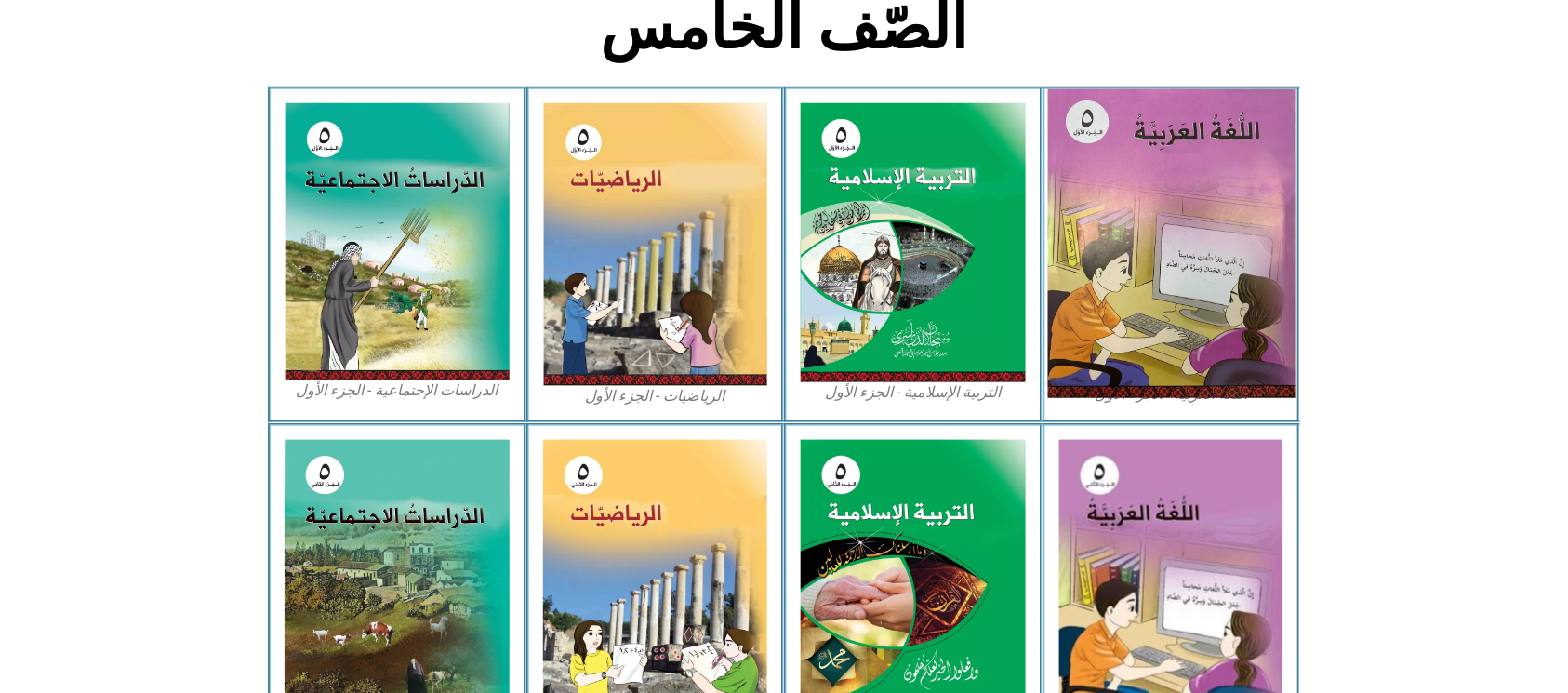
click at [1086, 232] on img at bounding box center [1171, 243] width 248 height 309
